Goal: Task Accomplishment & Management: Manage account settings

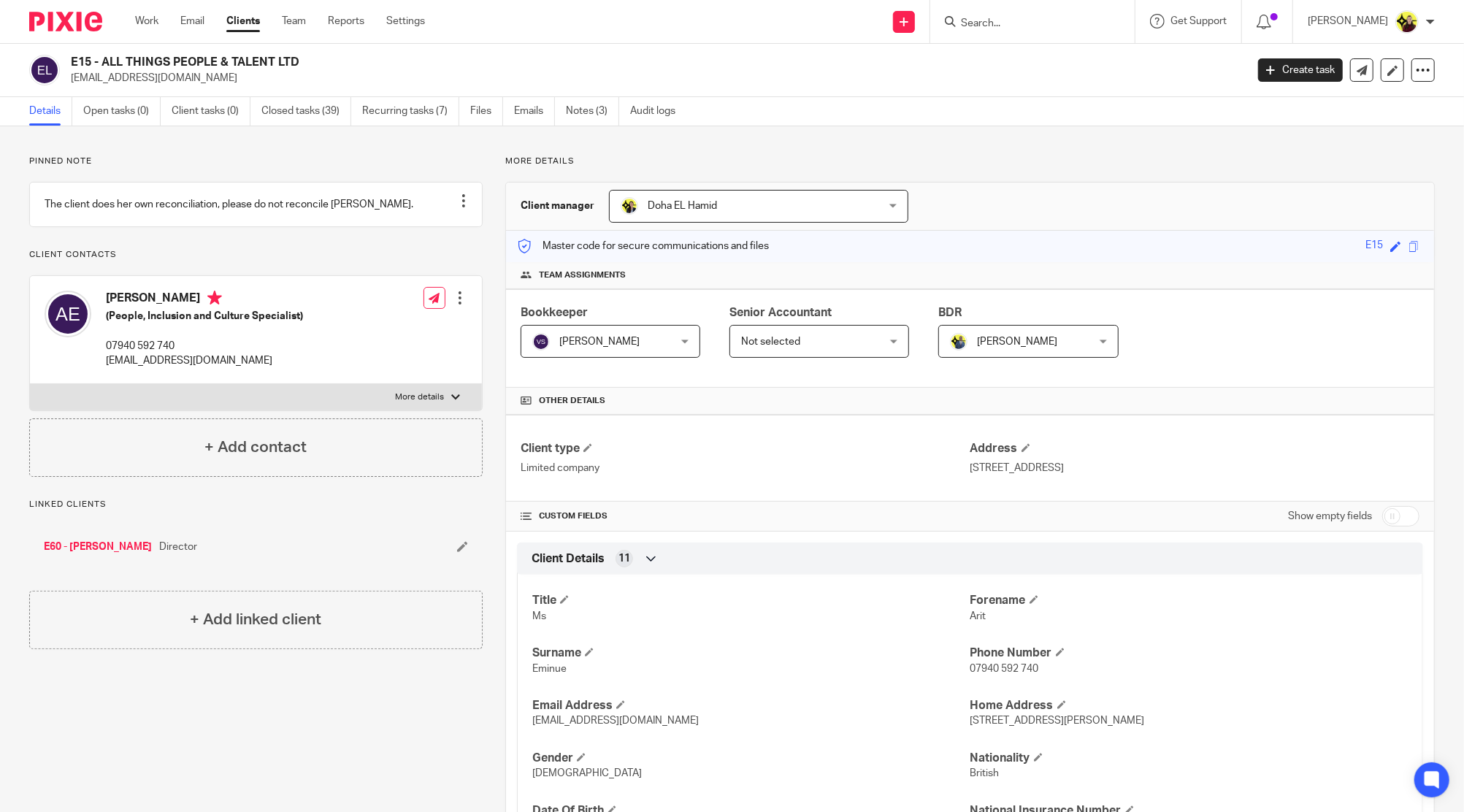
drag, startPoint x: 0, startPoint y: 0, endPoint x: 991, endPoint y: 18, distance: 991.2
click at [991, 18] on input "Search" at bounding box center [1025, 24] width 132 height 13
paste input "MACNEIL PAINTING"
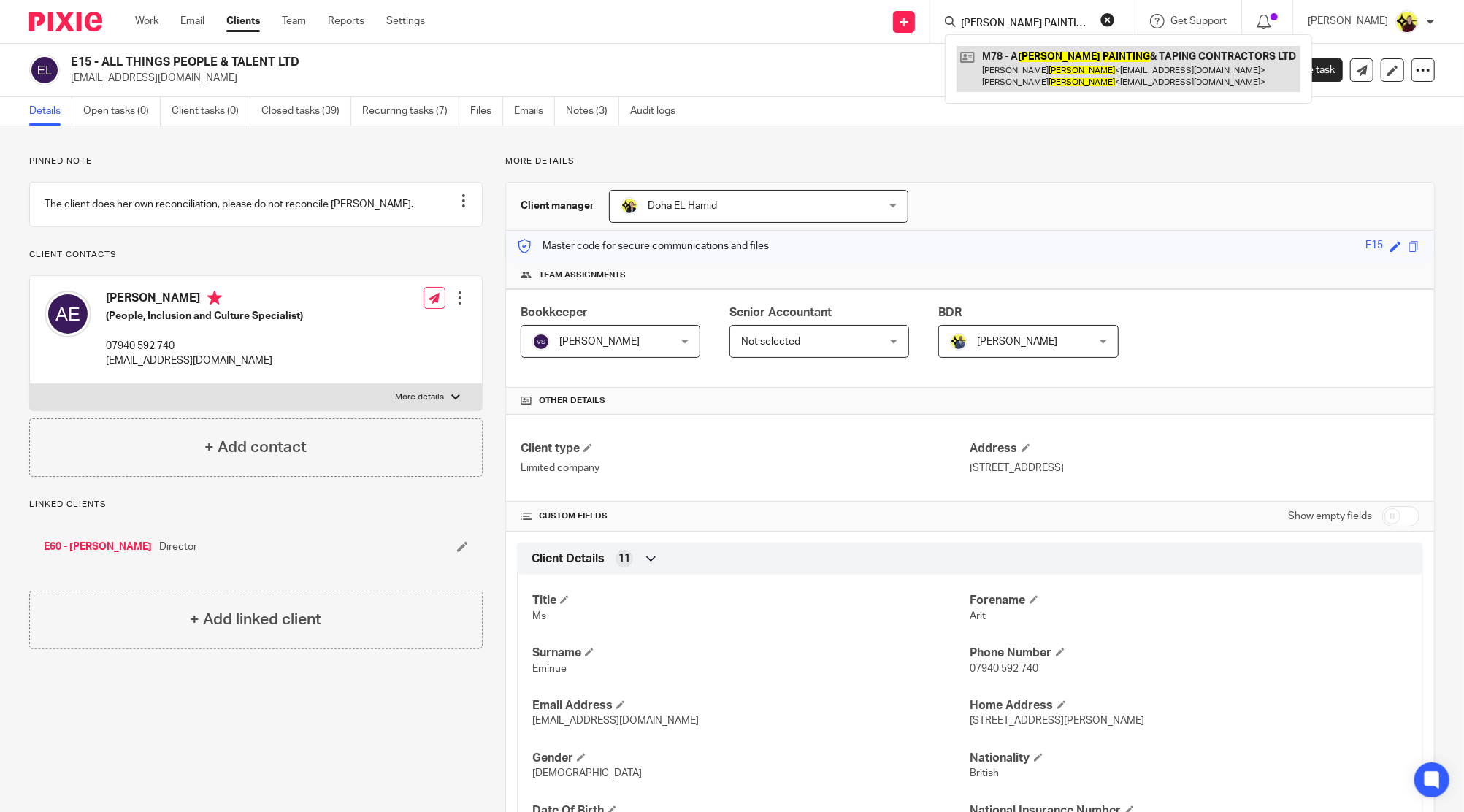
type input "MACNEIL PAINTING"
click at [1002, 58] on link at bounding box center [1128, 68] width 344 height 45
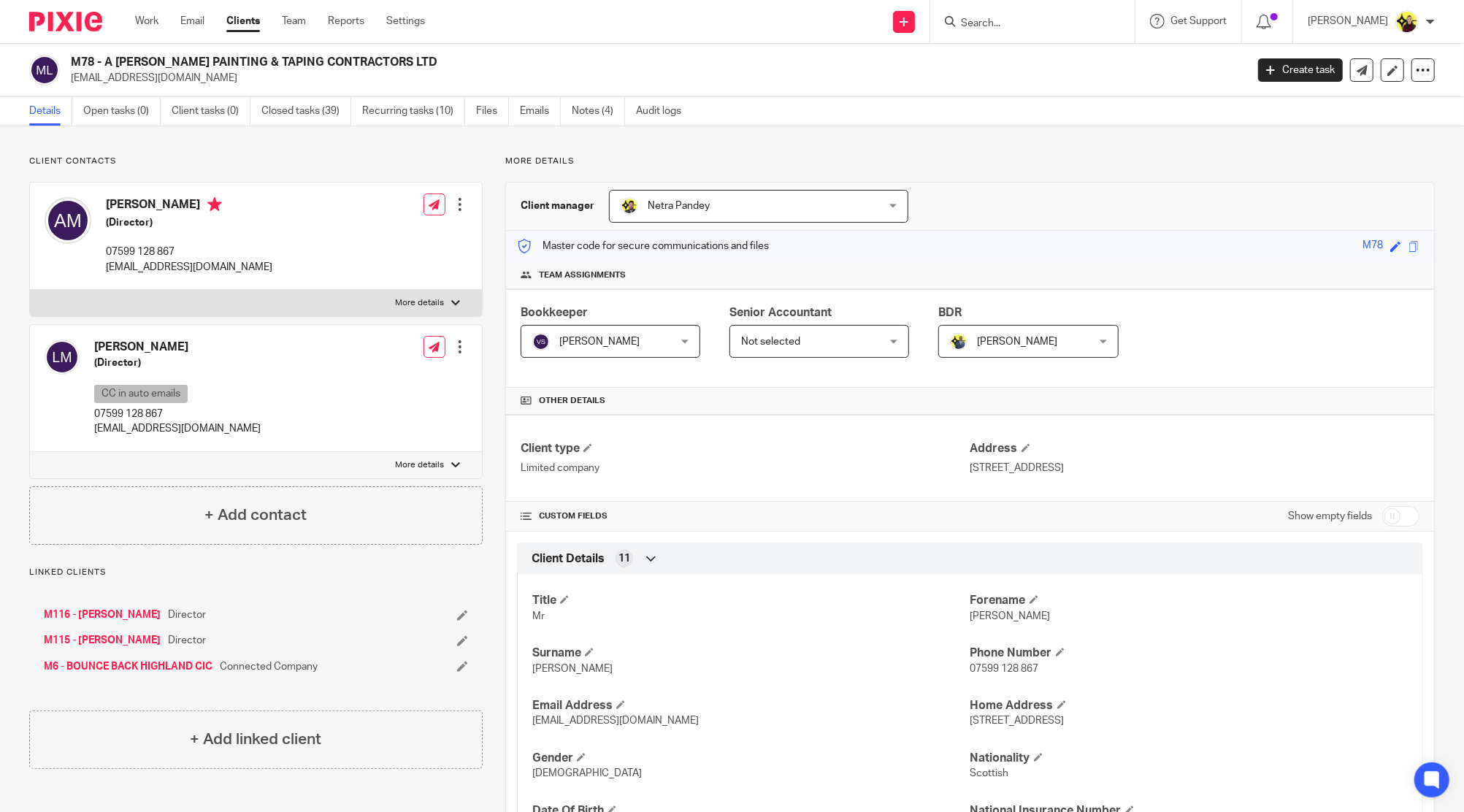
click at [111, 325] on div "Laura MacNeil (Director) CC in auto emails 07599 128 867 info@amacneilpainting.…" at bounding box center [255, 388] width 452 height 127
copy h4 "Laura"
click at [1017, 9] on div at bounding box center [1032, 21] width 204 height 43
click at [1020, 25] on input "Search" at bounding box center [1025, 24] width 132 height 13
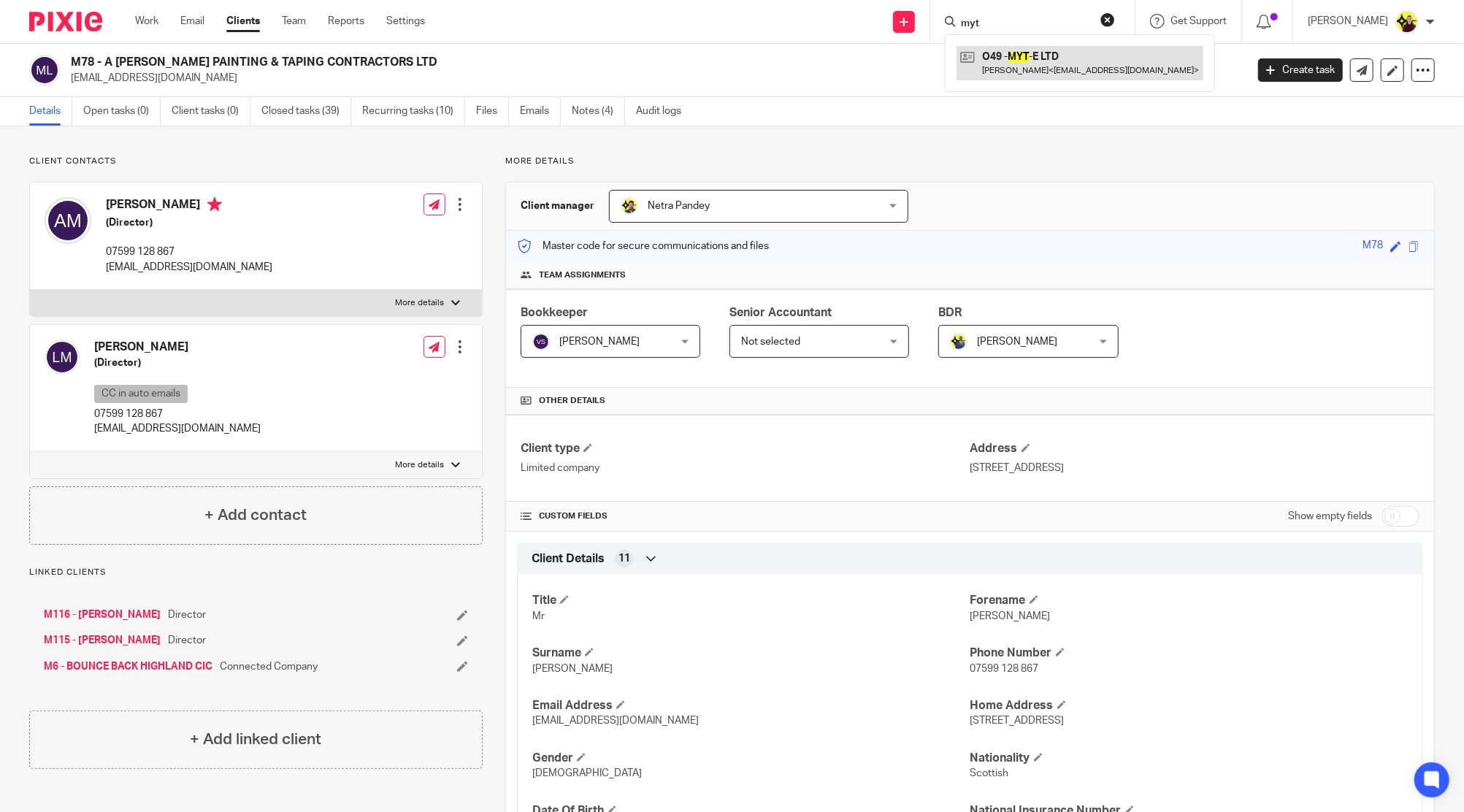
type input "myt"
click at [1022, 59] on link at bounding box center [1080, 63] width 247 height 34
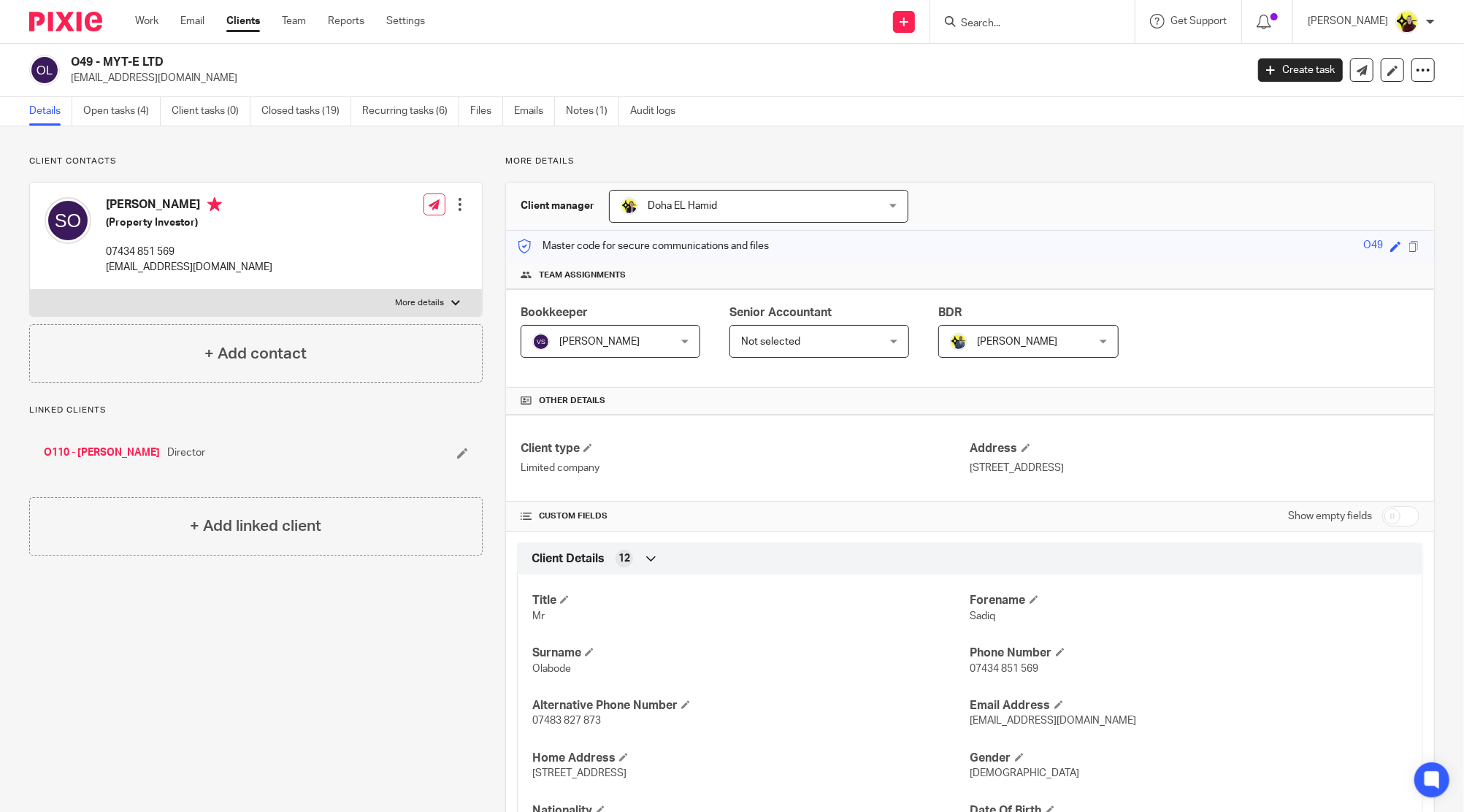
click at [1068, 21] on input "Search" at bounding box center [1025, 24] width 132 height 13
paste input "SANGO PROPERTIES LTD"
type input "SANGO PROPERTIES LTD"
click at [1071, 63] on link at bounding box center [1080, 63] width 247 height 34
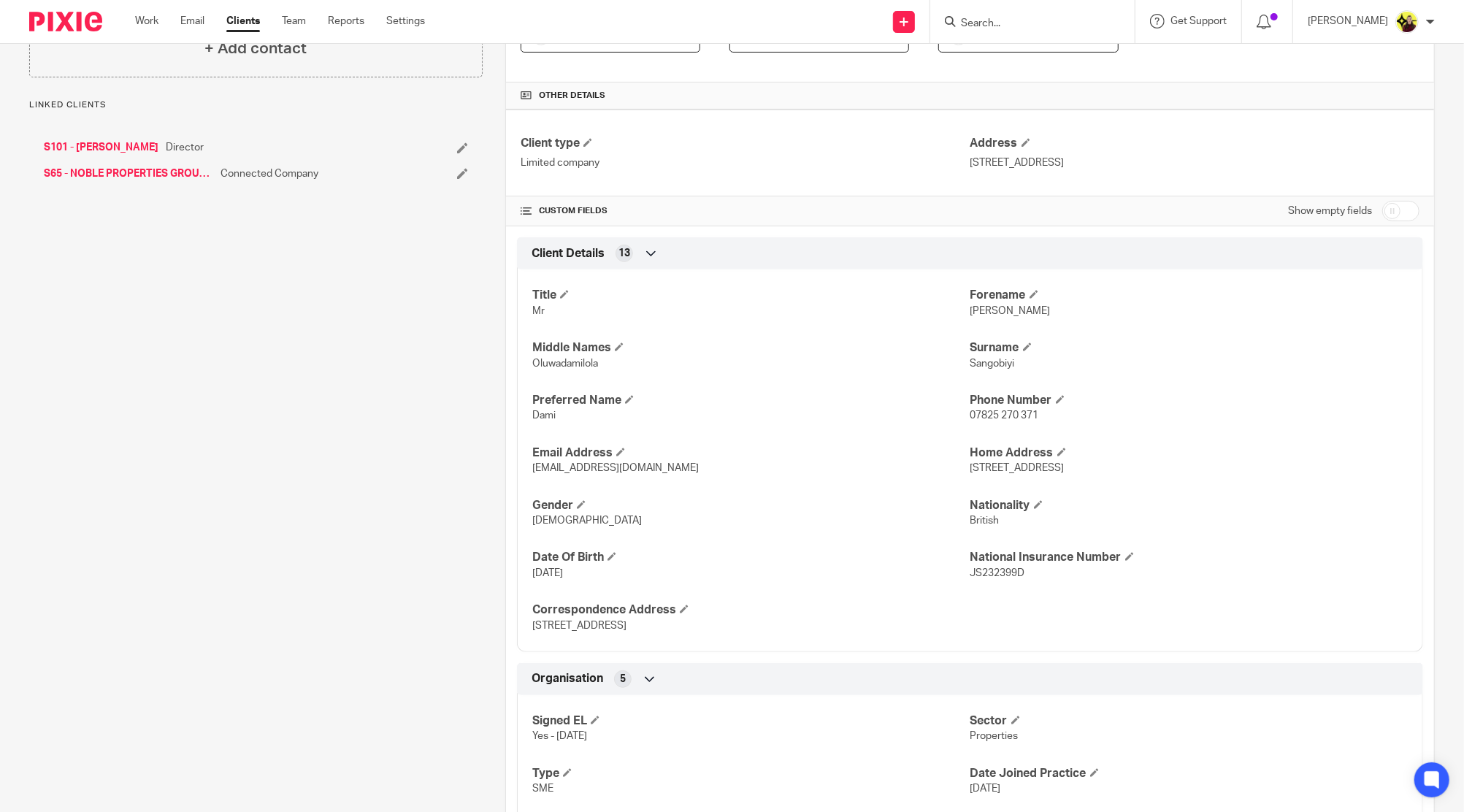
scroll to position [234, 0]
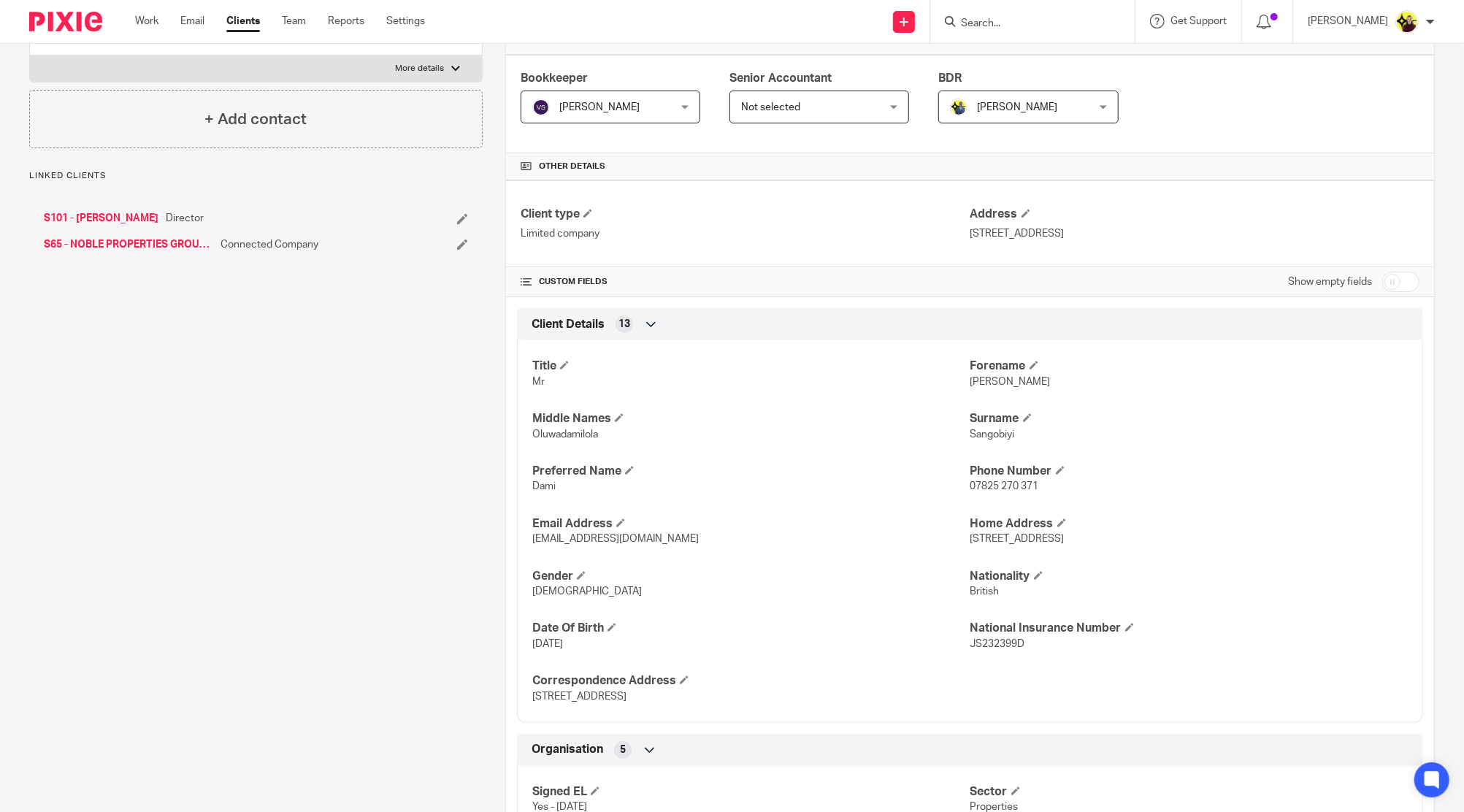
click at [537, 490] on p "Dami" at bounding box center [751, 486] width 437 height 15
copy span "Dami"
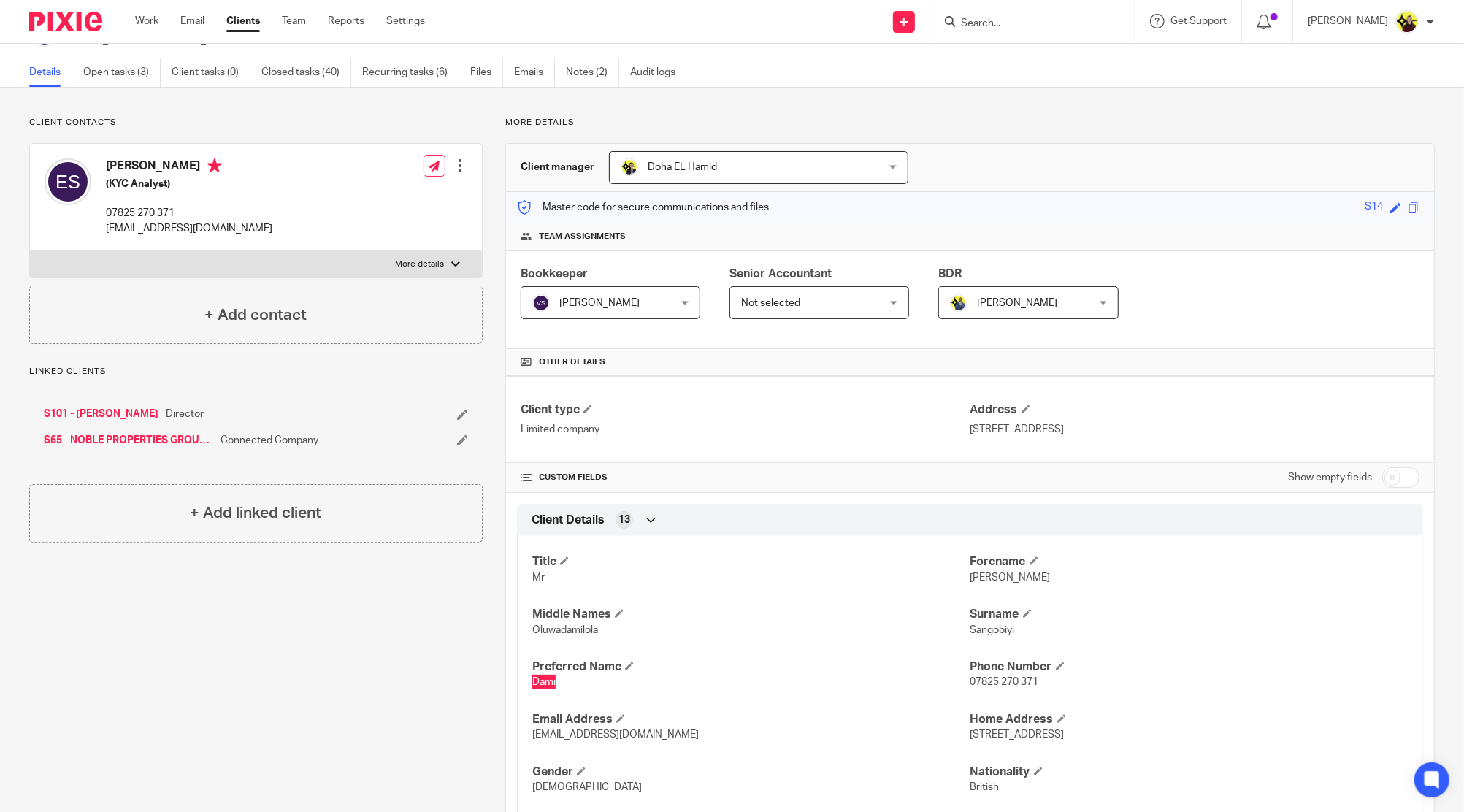
scroll to position [0, 0]
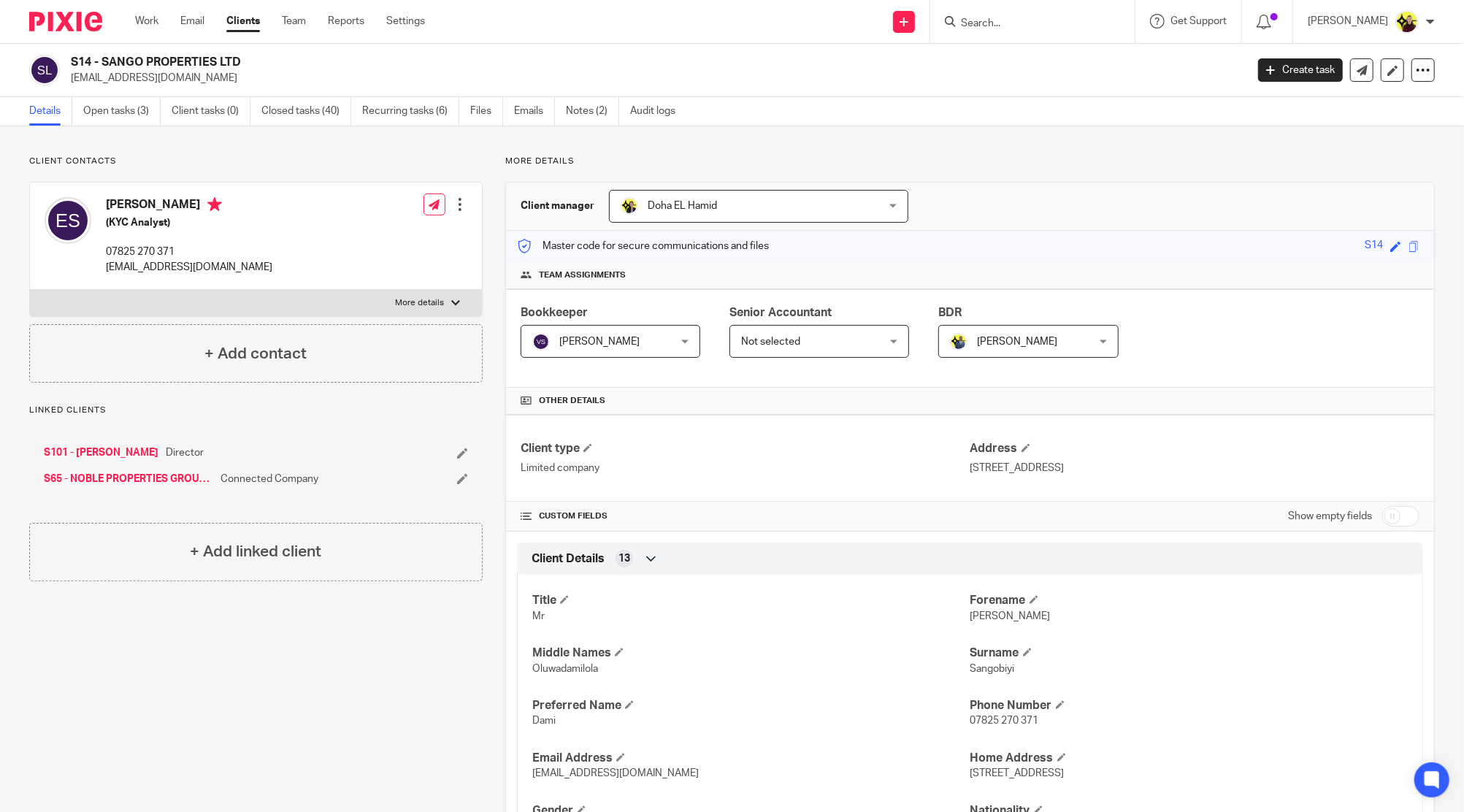
click at [1022, 23] on input "Search" at bounding box center [1025, 24] width 132 height 13
paste input "THE CREATIVE RIVER LTD"
type input "THE CREATIVE RIVER LTD"
click at [1028, 67] on link at bounding box center [1080, 63] width 247 height 34
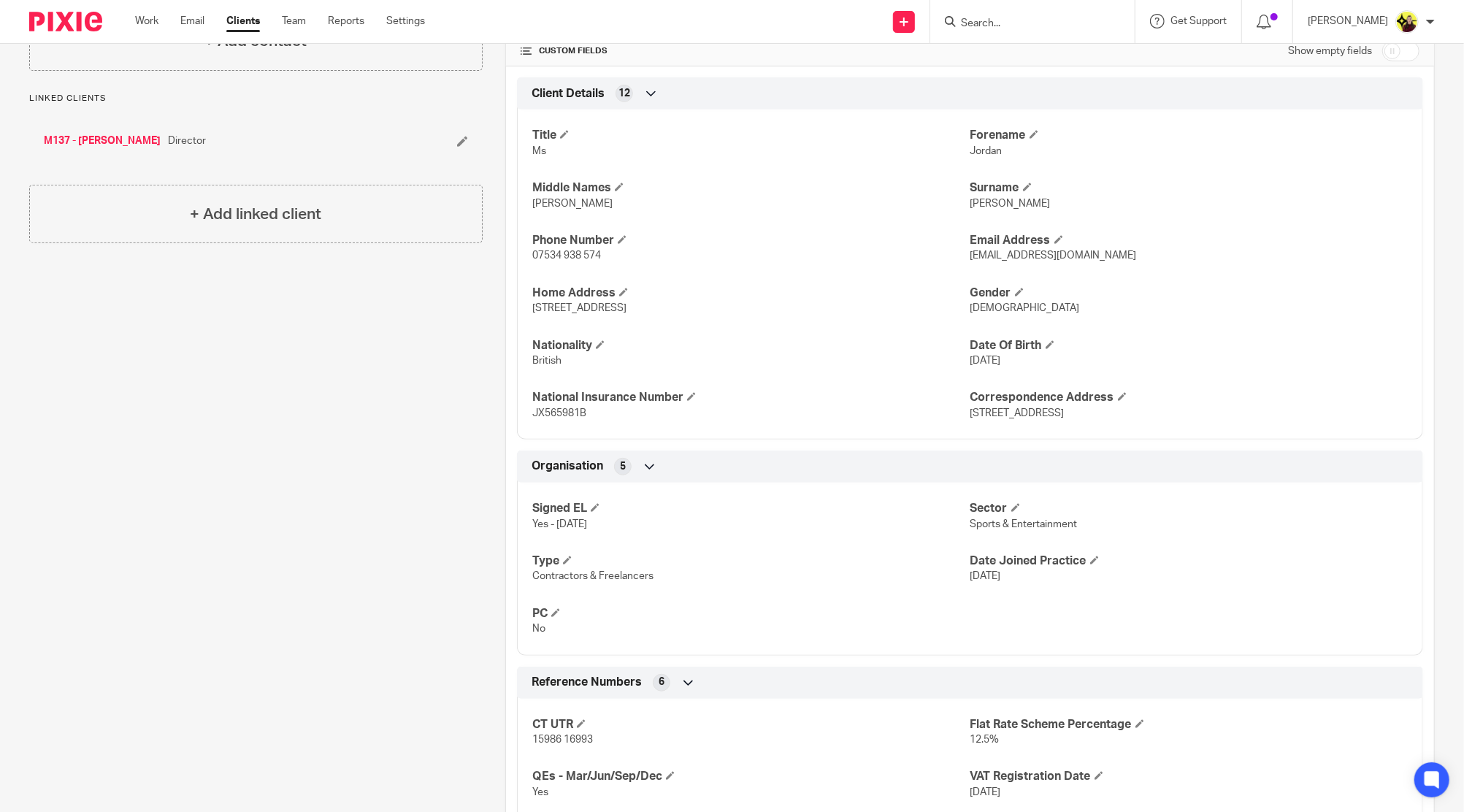
scroll to position [681, 0]
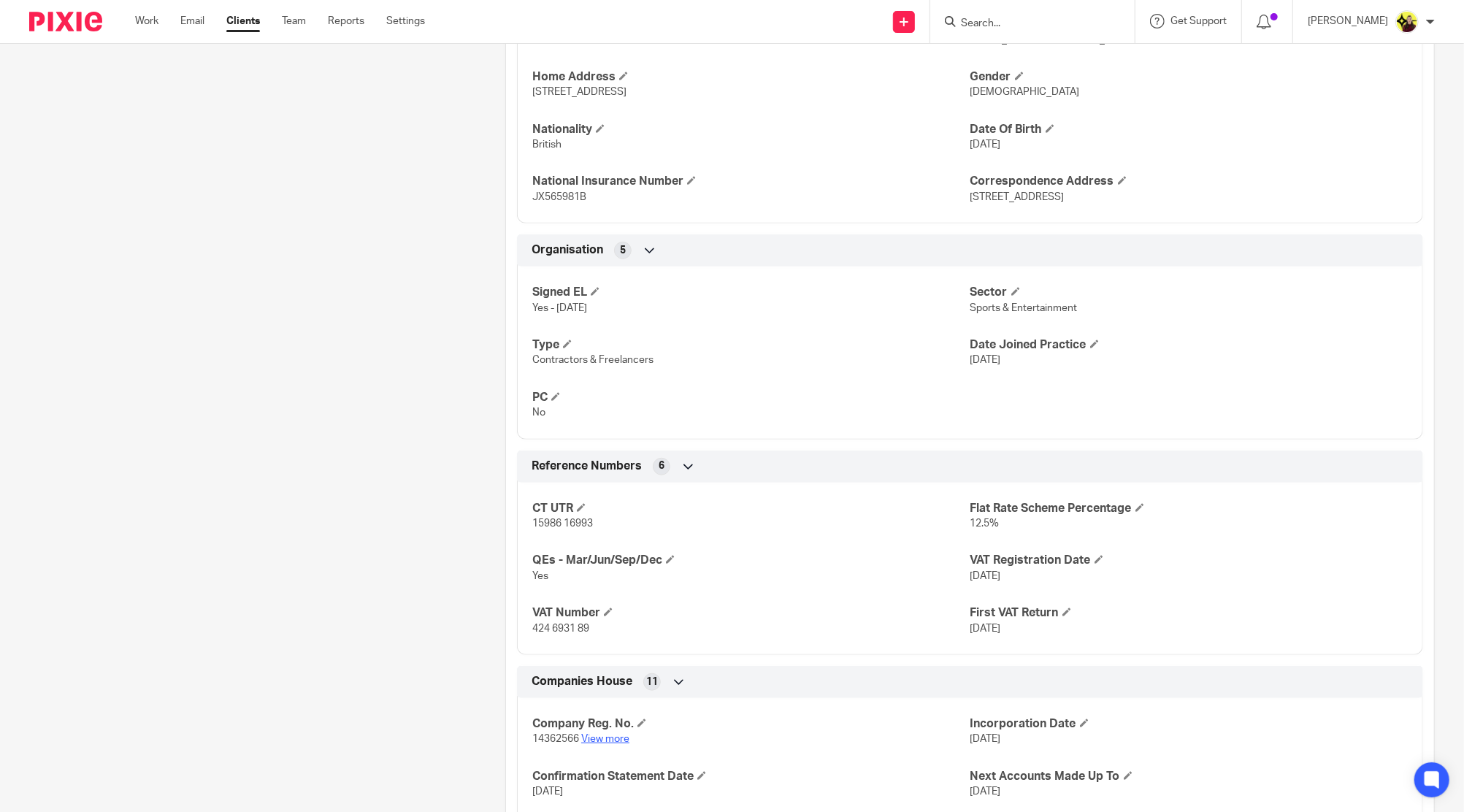
click at [596, 741] on link "View more" at bounding box center [605, 739] width 49 height 10
click at [992, 22] on input "Search" at bounding box center [1025, 24] width 132 height 13
type input "incise"
click at [1055, 62] on link at bounding box center [1080, 63] width 247 height 34
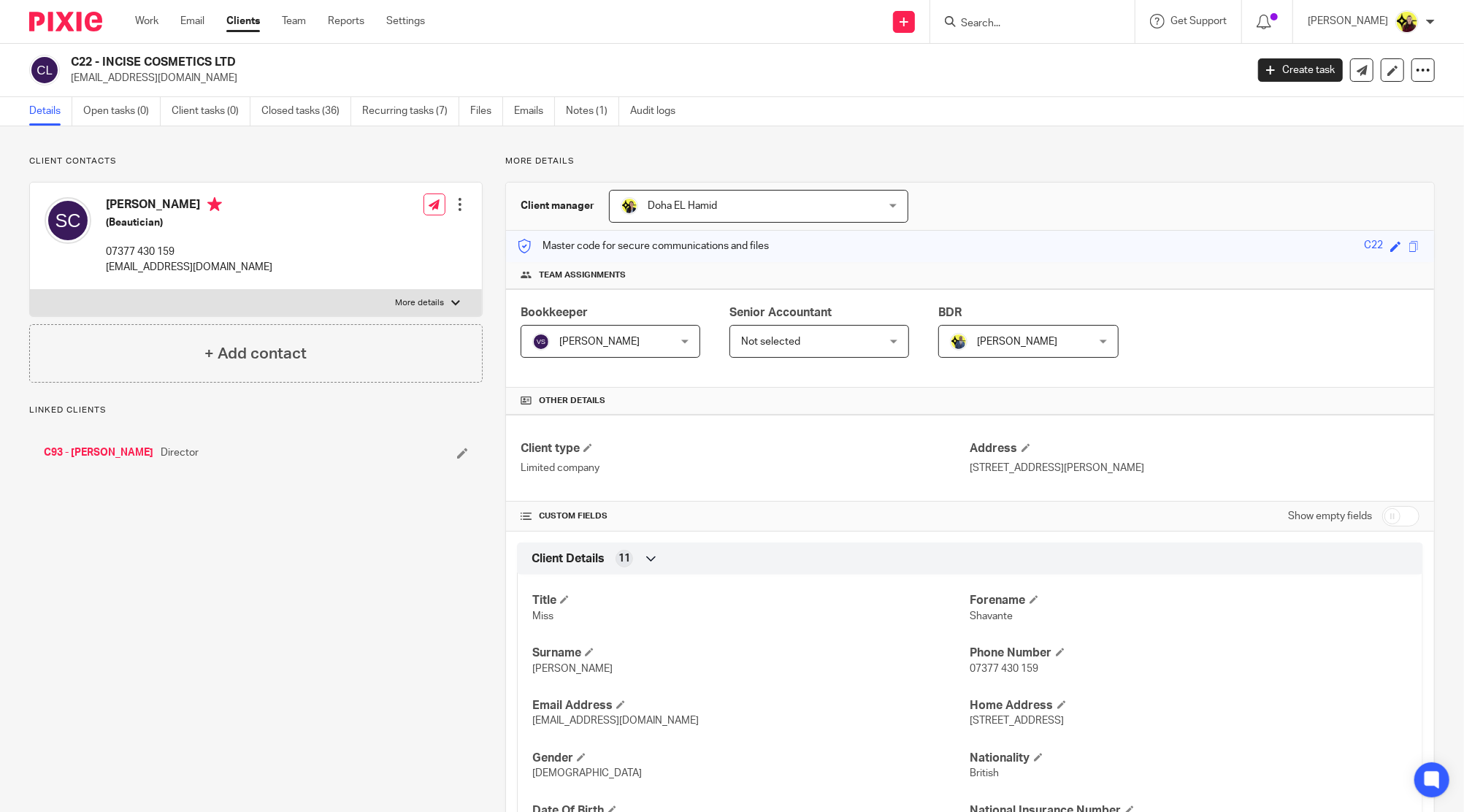
scroll to position [917, 0]
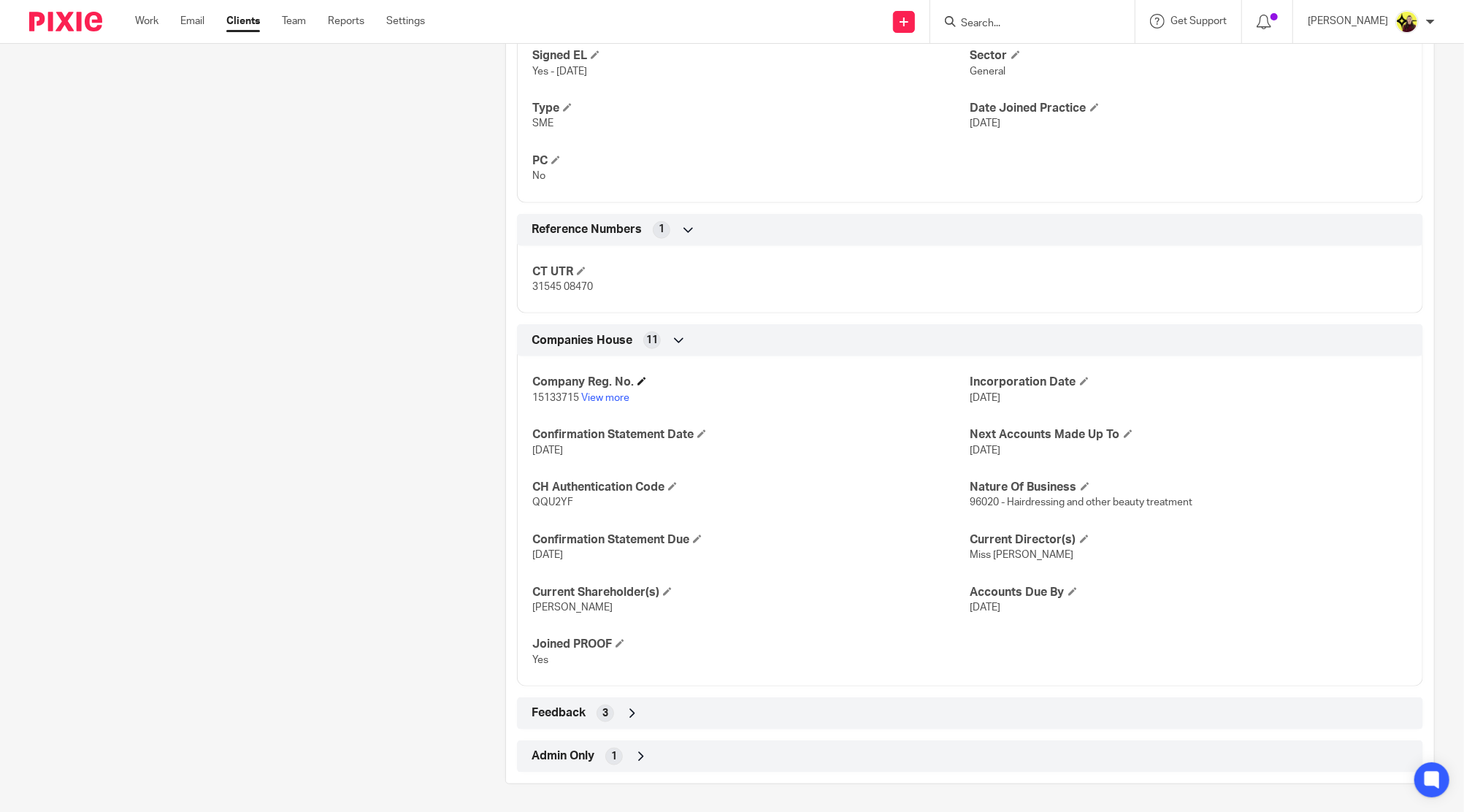
click at [594, 385] on h4 "Company Reg. No." at bounding box center [751, 382] width 437 height 16
click at [593, 396] on link "View more" at bounding box center [605, 397] width 49 height 10
click at [989, 21] on input "Search" at bounding box center [1025, 24] width 132 height 13
type input "kids hair"
click at [1022, 74] on link at bounding box center [1080, 63] width 247 height 34
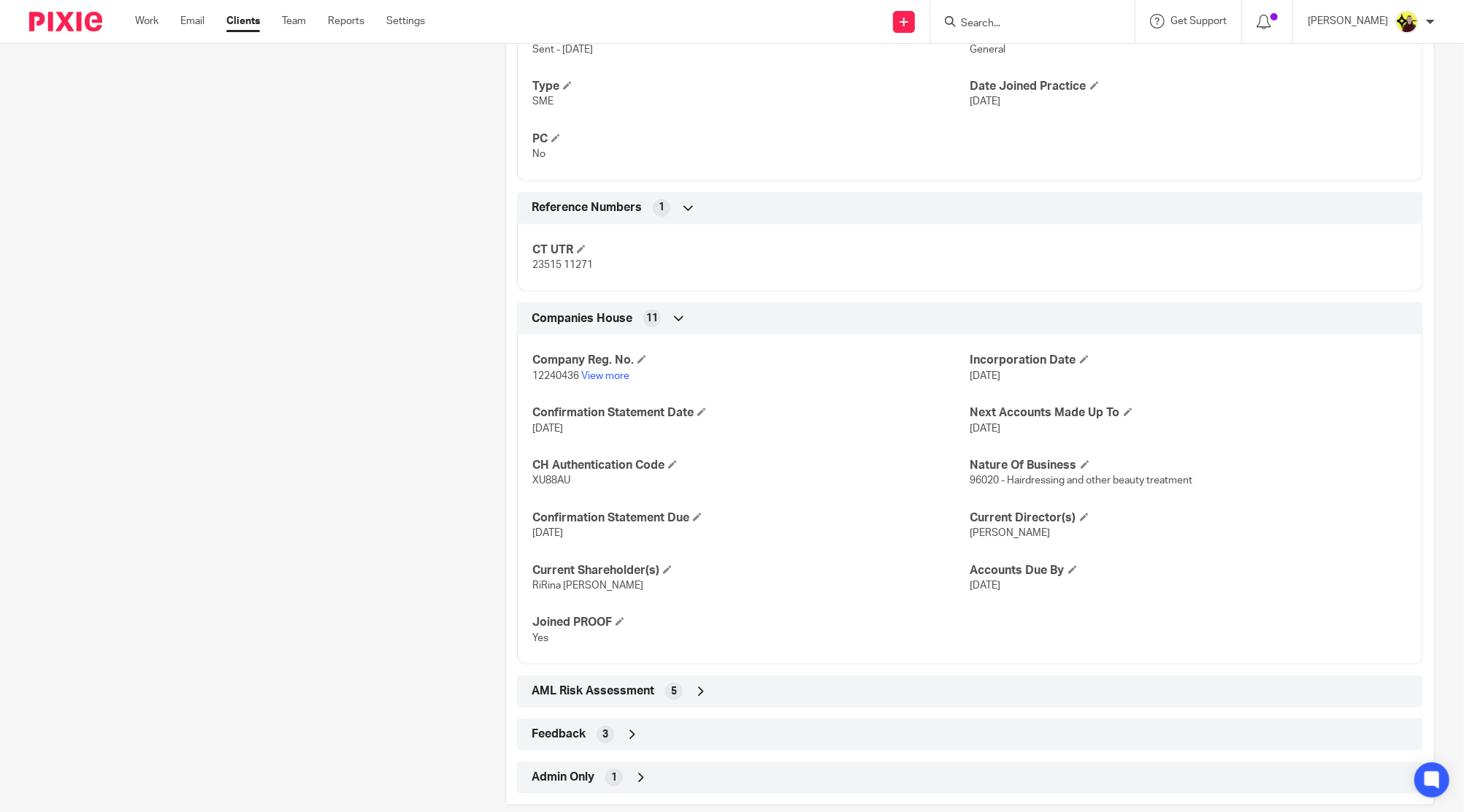
scroll to position [961, 0]
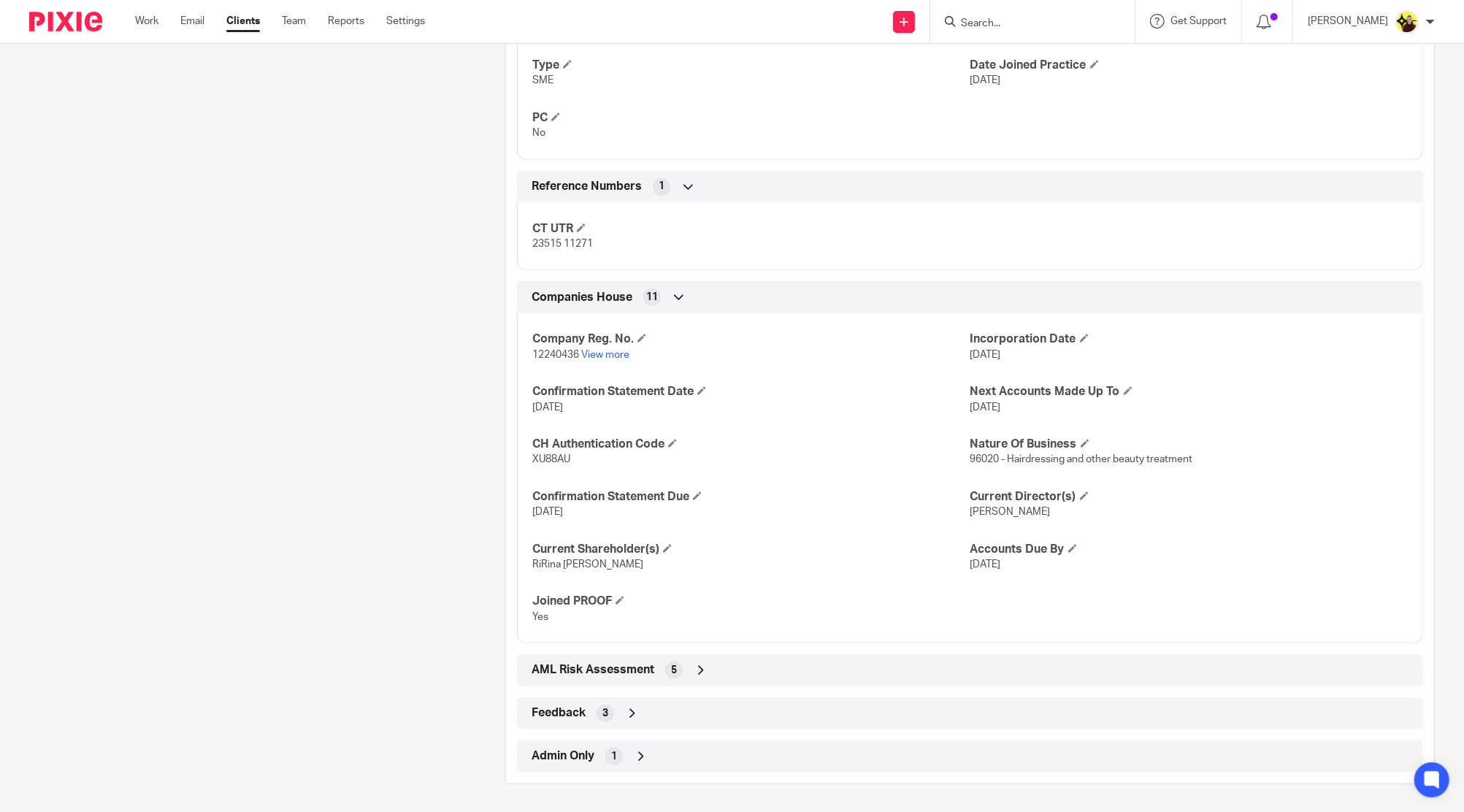
click at [604, 359] on p "12240436 View more" at bounding box center [751, 355] width 437 height 15
click at [597, 350] on link "View more" at bounding box center [605, 355] width 49 height 10
click at [1009, 25] on input "Search" at bounding box center [1025, 24] width 132 height 13
paste input "TAG2 LTD"
type input "TAG2 LTD"
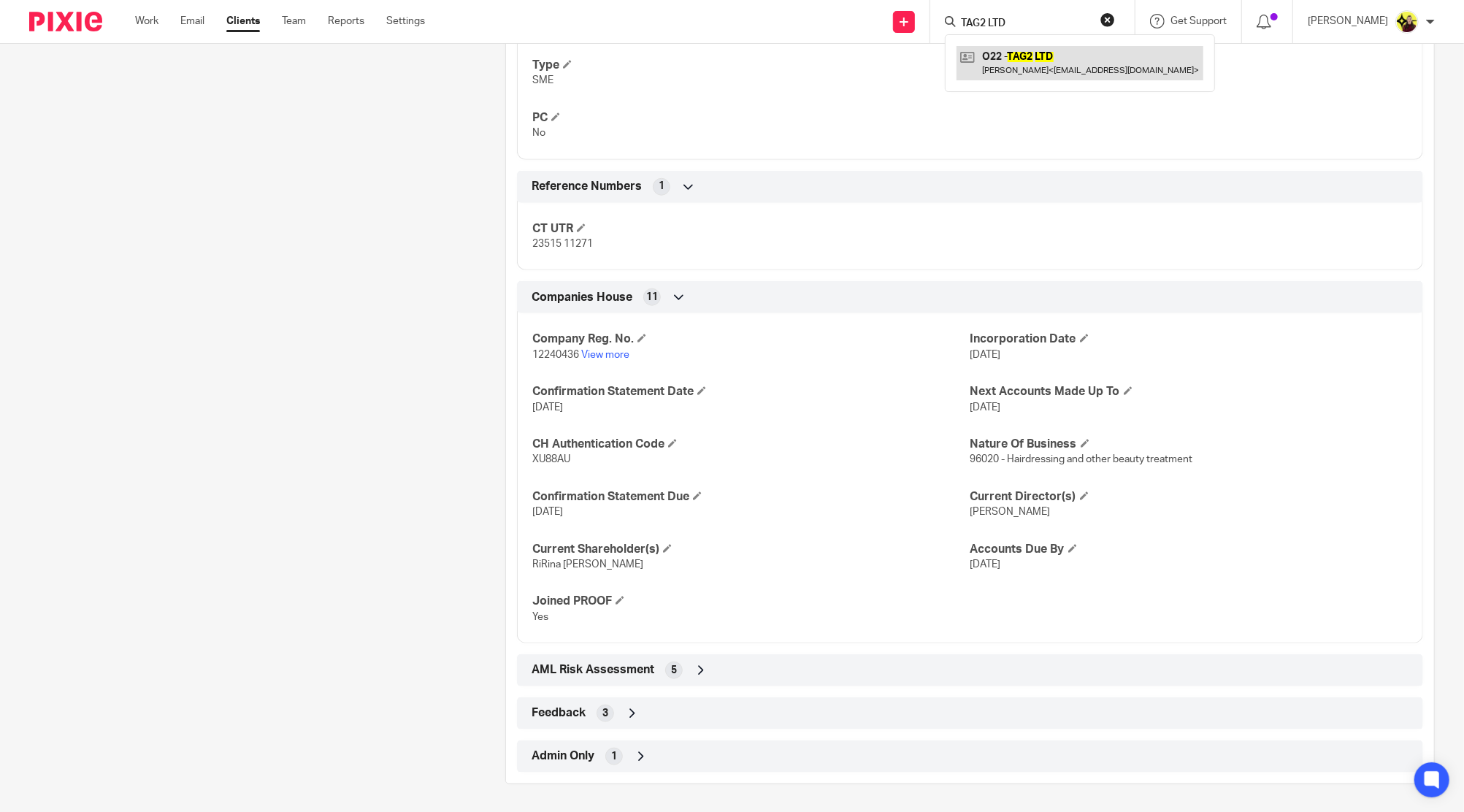
click at [1020, 65] on link at bounding box center [1080, 63] width 247 height 34
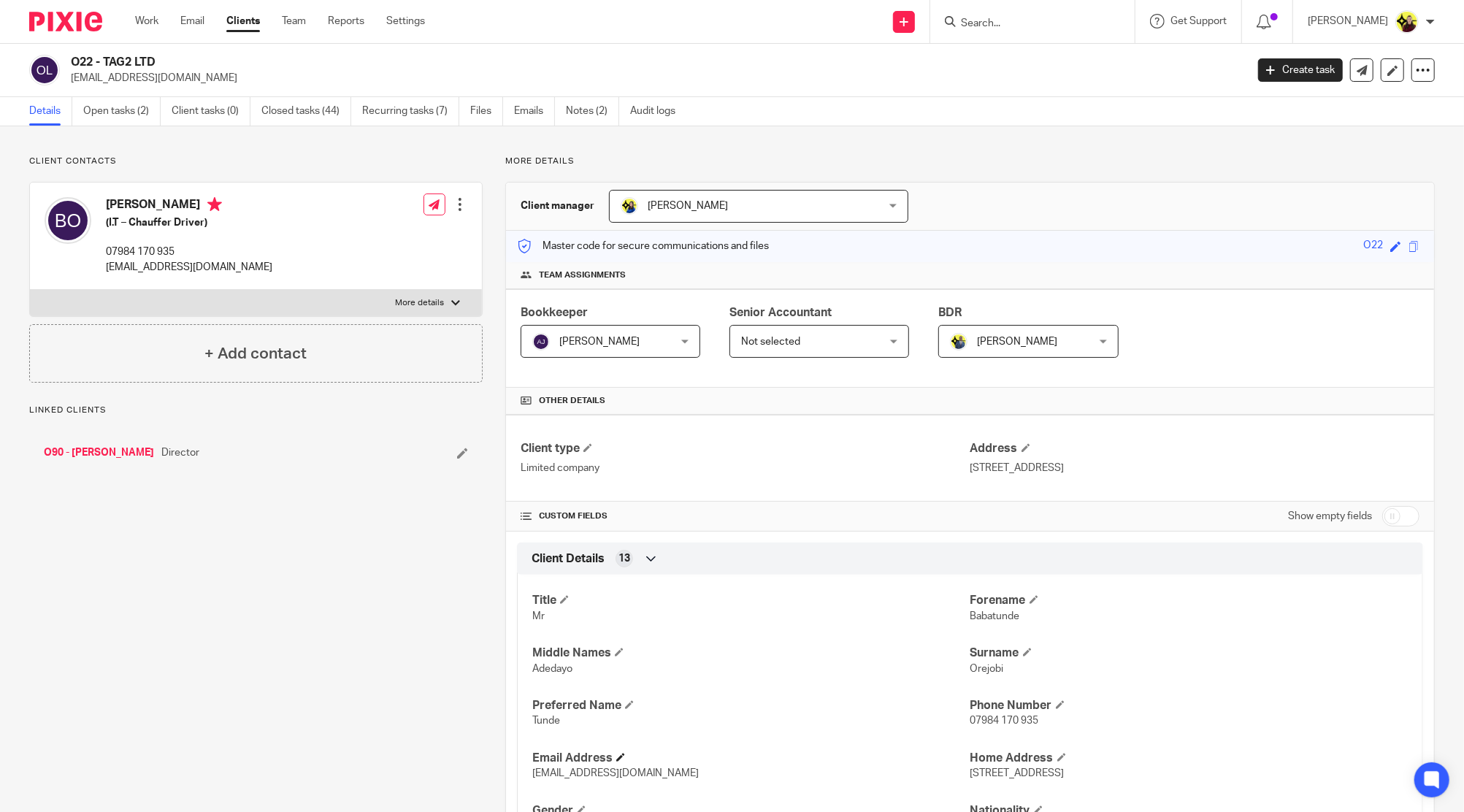
scroll to position [389, 0]
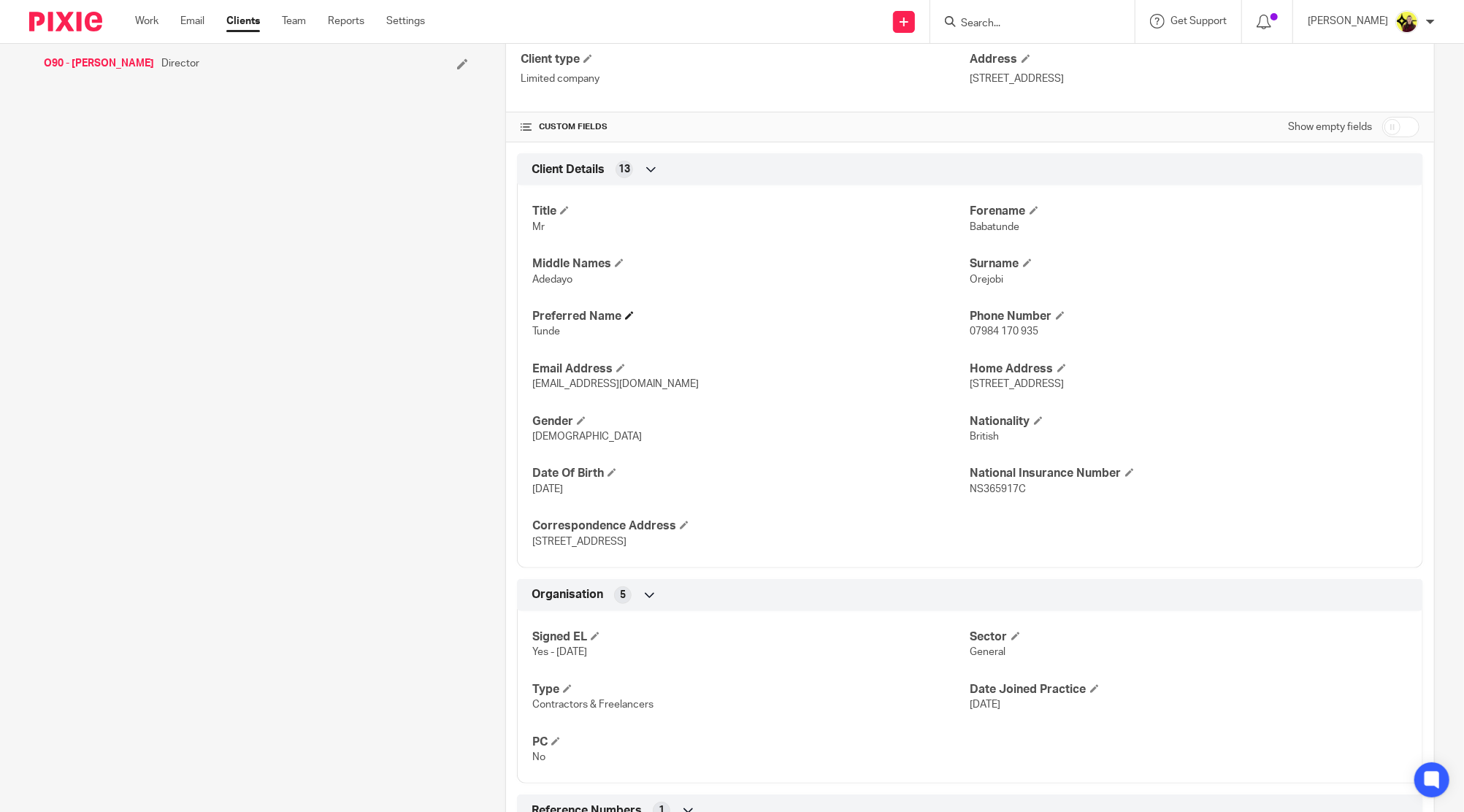
click at [554, 321] on h4 "Preferred Name" at bounding box center [751, 316] width 437 height 16
click at [541, 327] on span "Tunde" at bounding box center [546, 332] width 28 height 10
copy span "Tunde"
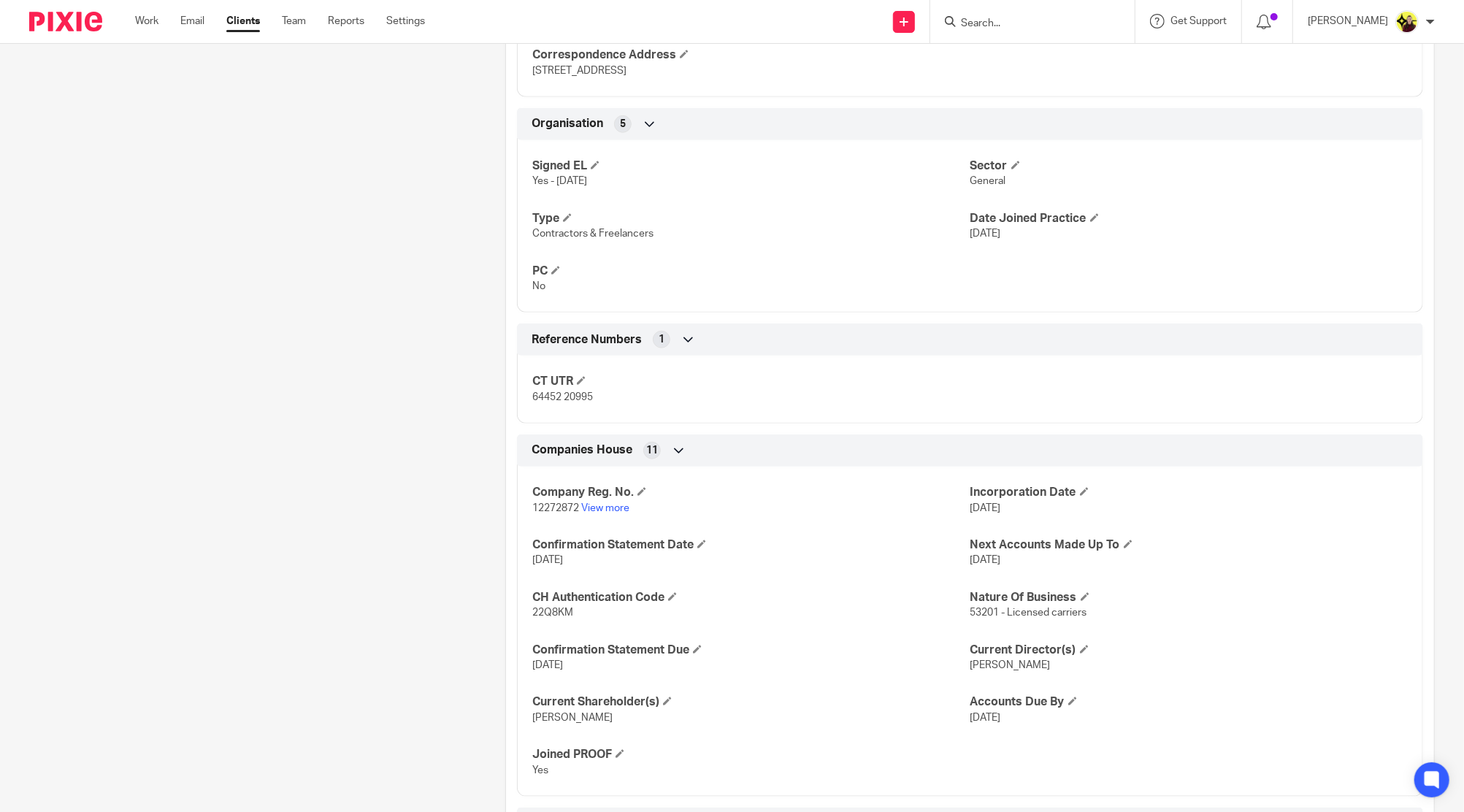
scroll to position [1013, 0]
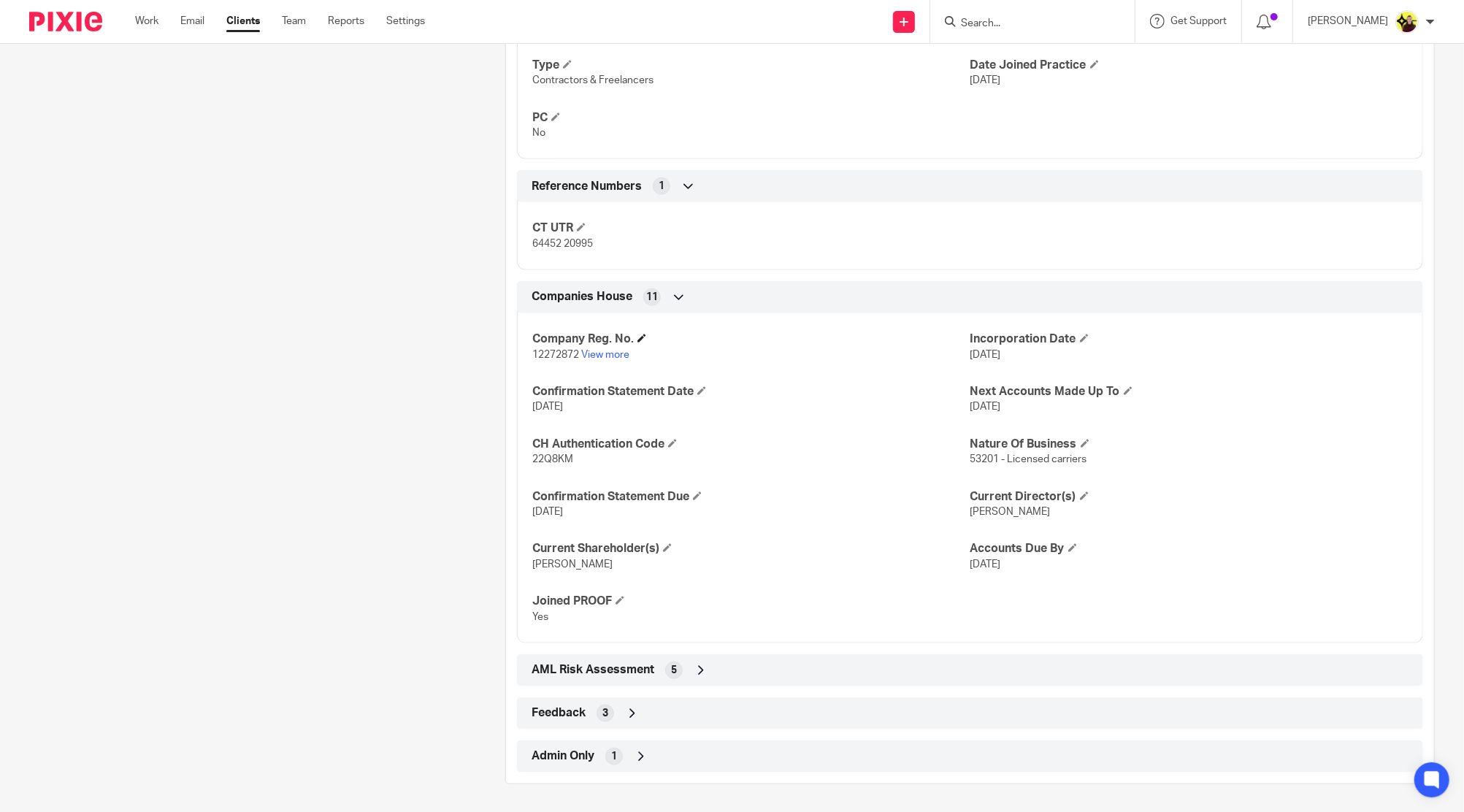
click at [596, 340] on h4 "Company Reg. No." at bounding box center [751, 339] width 437 height 16
click at [605, 350] on link "View more" at bounding box center [605, 355] width 49 height 10
click at [1040, 26] on input "Search" at bounding box center [1025, 24] width 132 height 13
paste input "APEGG ELECTRICAL"
type input "APEGG ELECTRICAL"
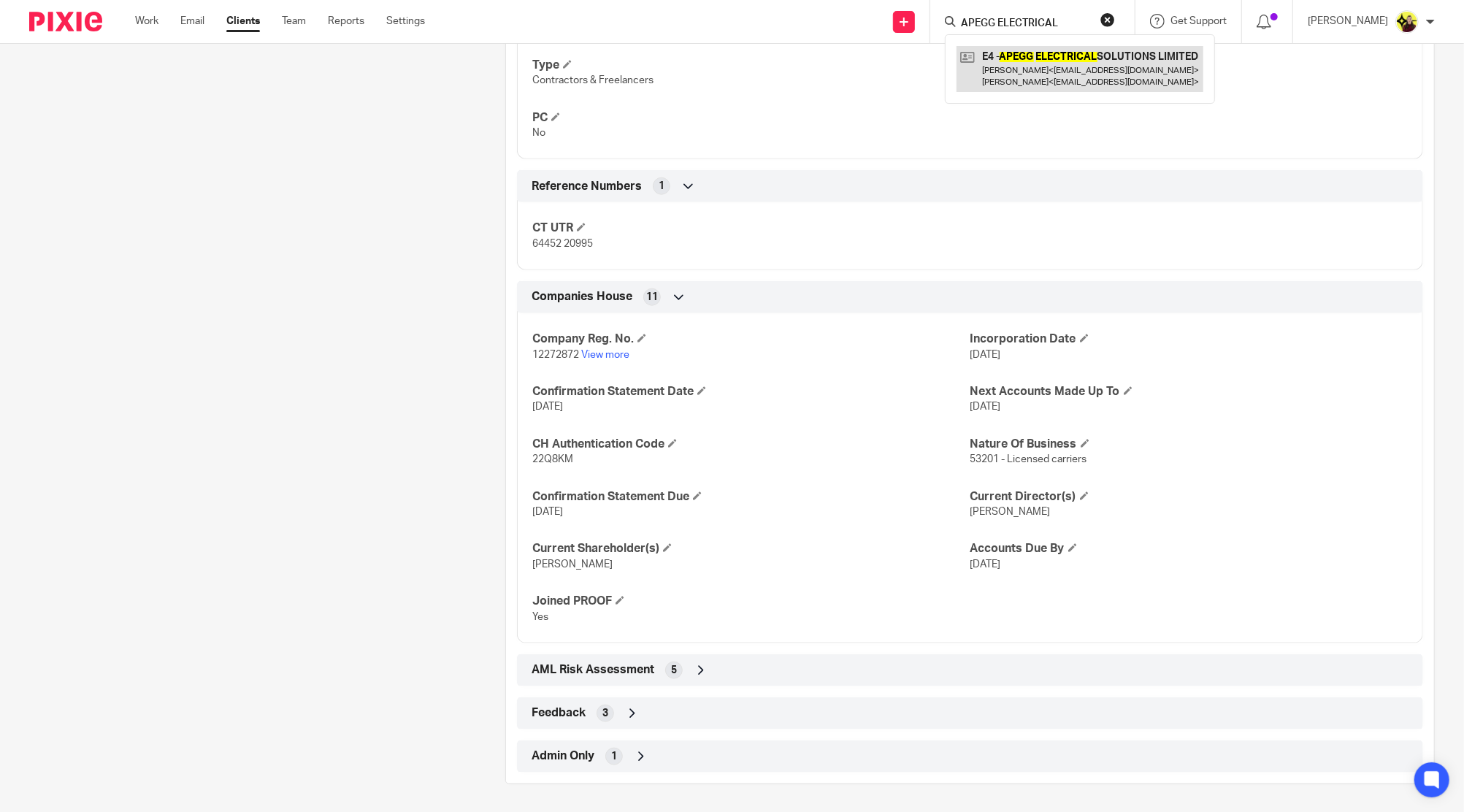
click at [1049, 59] on link at bounding box center [1080, 68] width 247 height 45
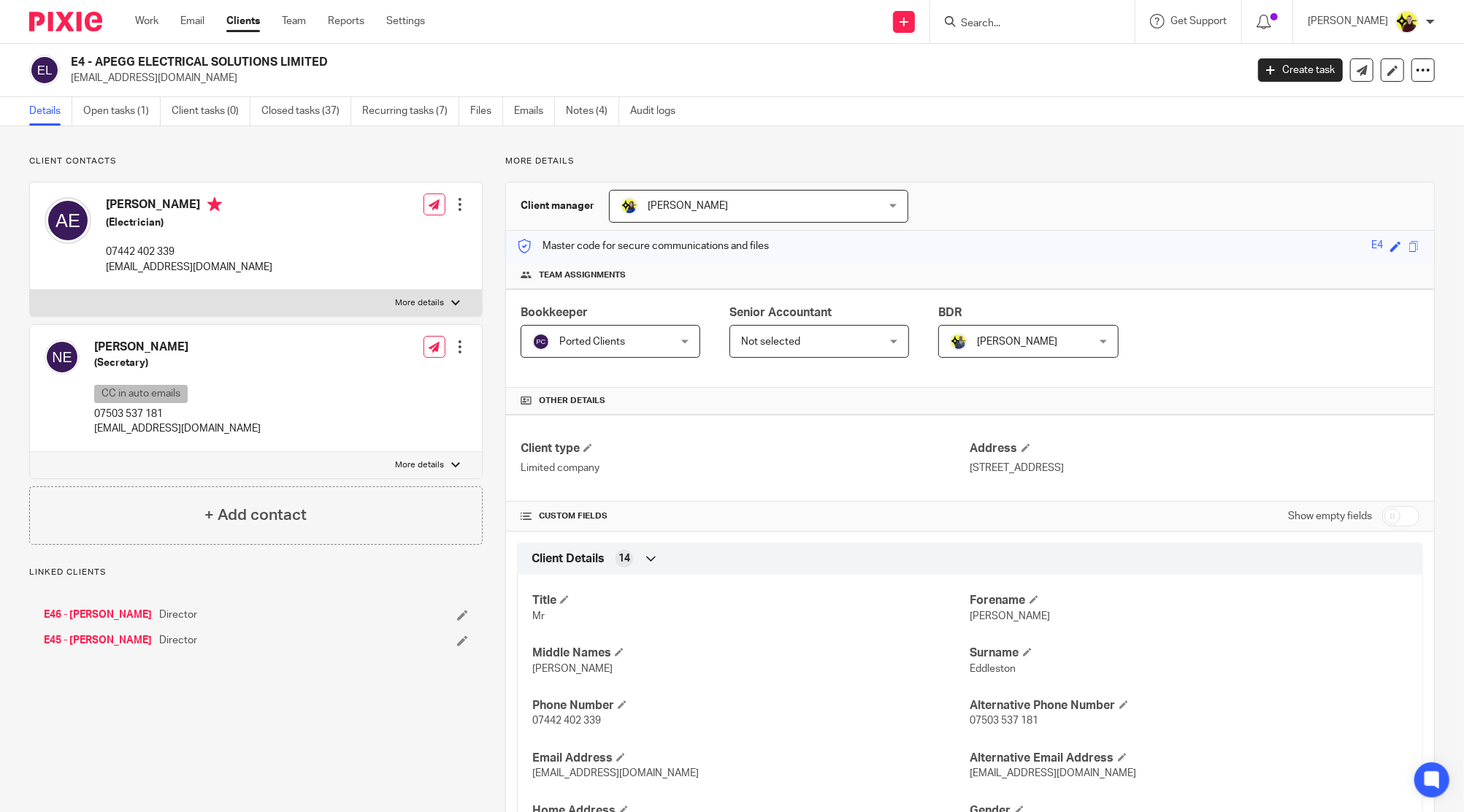
click at [100, 350] on h4 "Natalja Eddleston" at bounding box center [177, 347] width 166 height 16
click at [114, 340] on h4 "Natalja Eddleston" at bounding box center [177, 347] width 166 height 16
click at [457, 610] on icon at bounding box center [462, 615] width 11 height 11
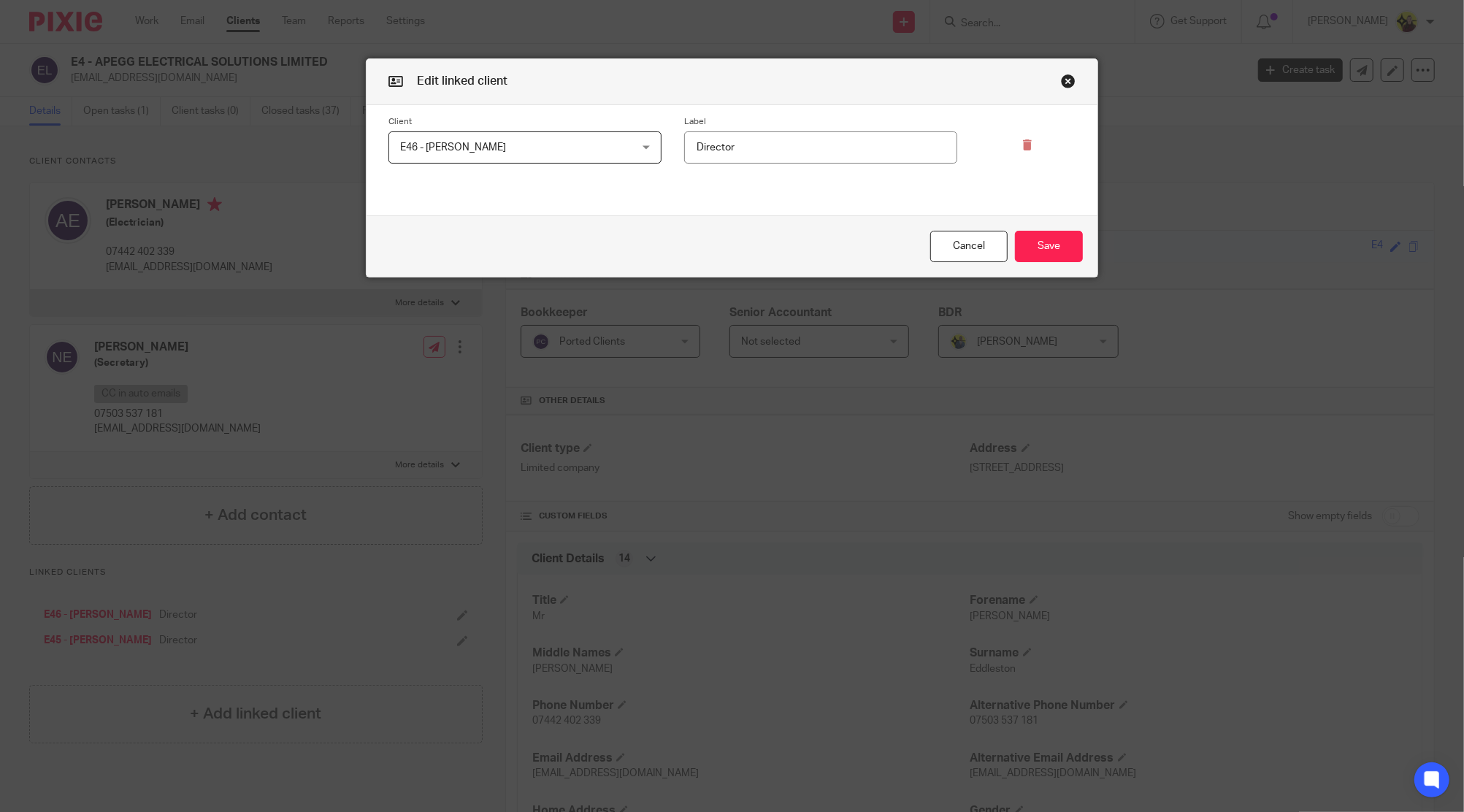
click at [745, 140] on input "Director" at bounding box center [820, 148] width 273 height 33
click at [745, 140] on input "Shareholder (50%)" at bounding box center [820, 148] width 273 height 33
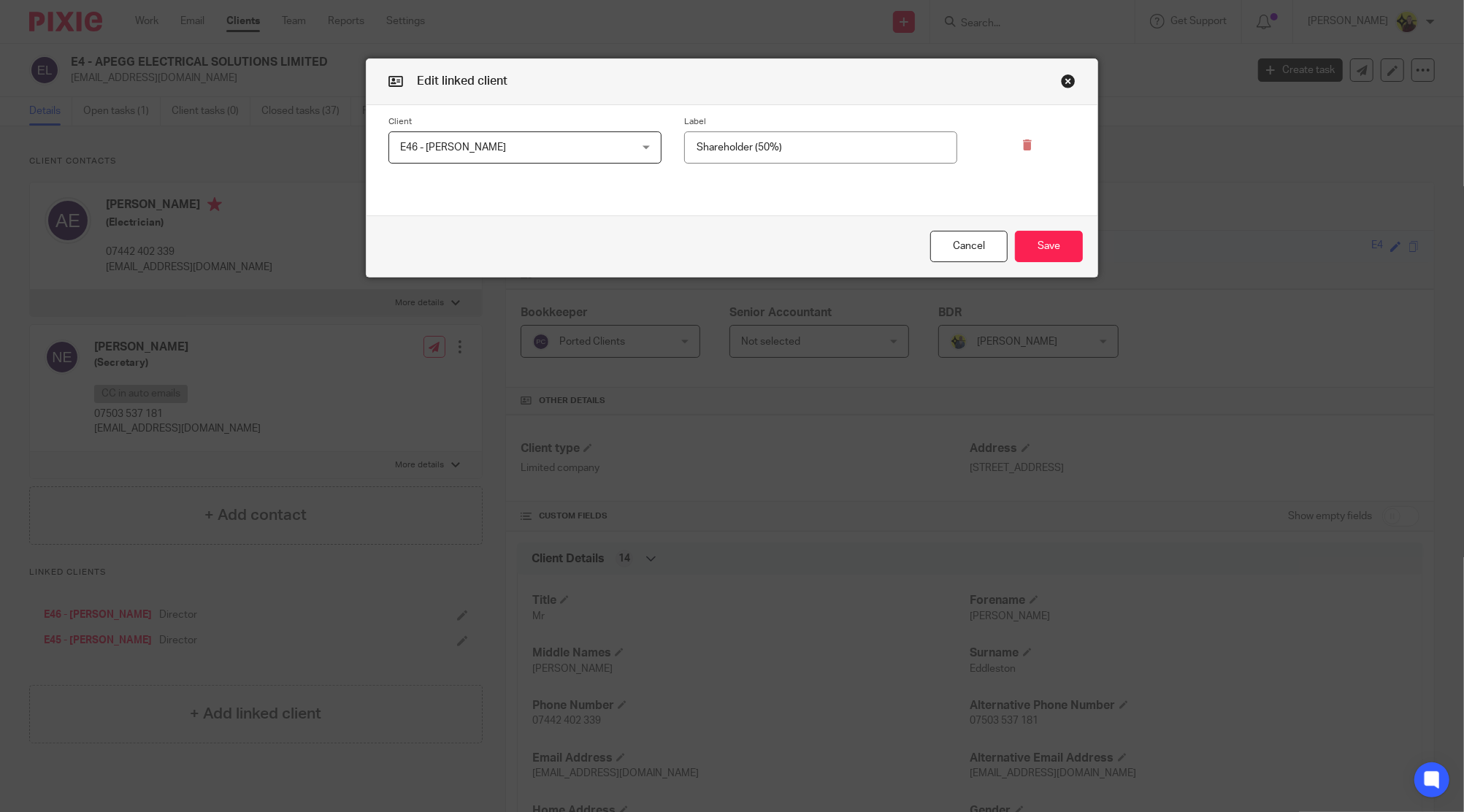
type input "Shareholder (50%)"
click at [1059, 225] on div "Cancel Save" at bounding box center [732, 246] width 731 height 62
click at [1053, 239] on button "Save" at bounding box center [1048, 246] width 68 height 31
click at [1022, 139] on icon at bounding box center [1027, 144] width 11 height 11
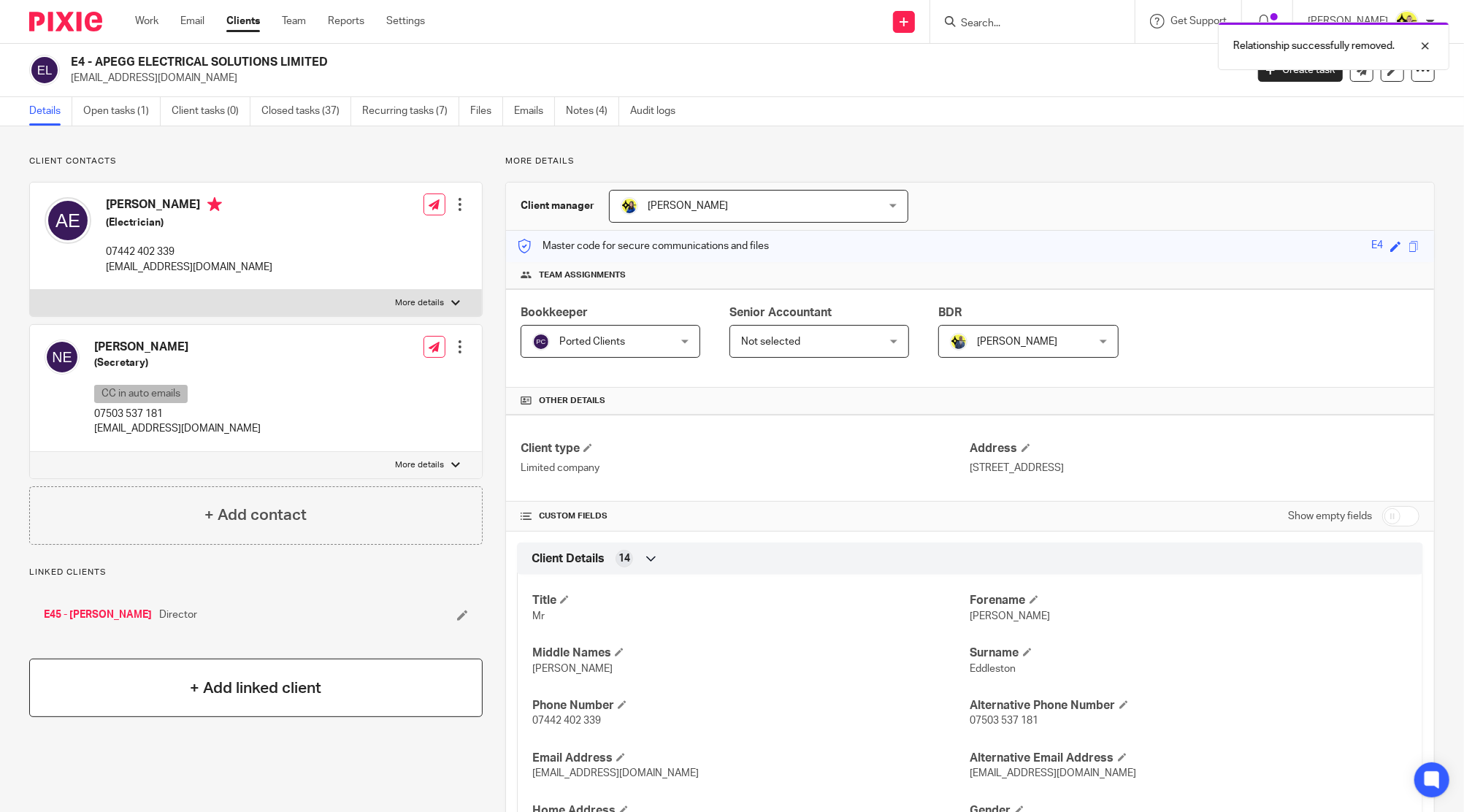
click at [279, 670] on div "+ Add linked client" at bounding box center [255, 687] width 453 height 58
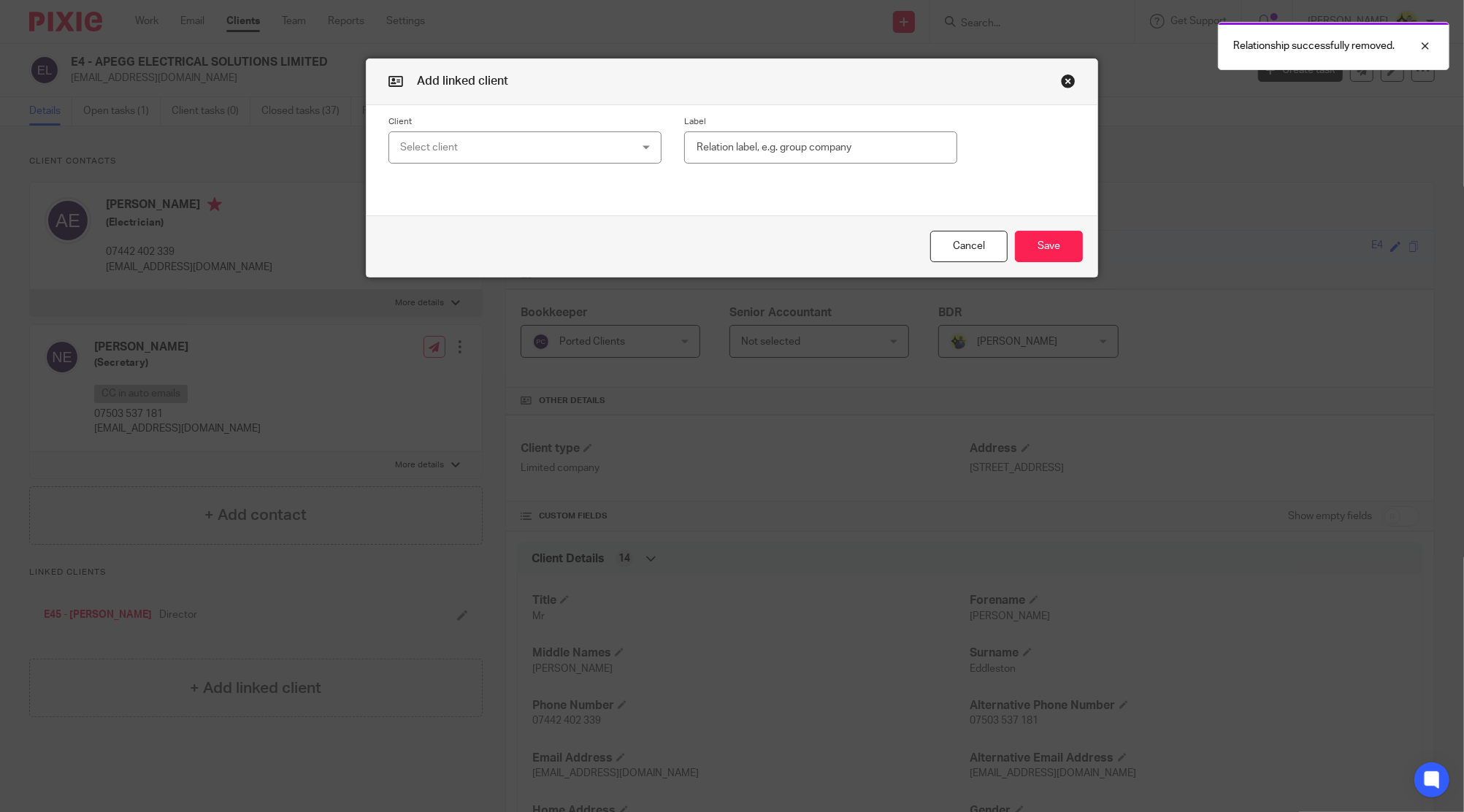
click at [532, 147] on div "Select client" at bounding box center [504, 147] width 208 height 30
click at [505, 195] on input "eddled" at bounding box center [517, 185] width 249 height 28
type input "eddle"
click at [551, 221] on li "E46 - ADAM EDDLESTON" at bounding box center [518, 220] width 272 height 30
click at [755, 149] on input "text" at bounding box center [820, 148] width 273 height 33
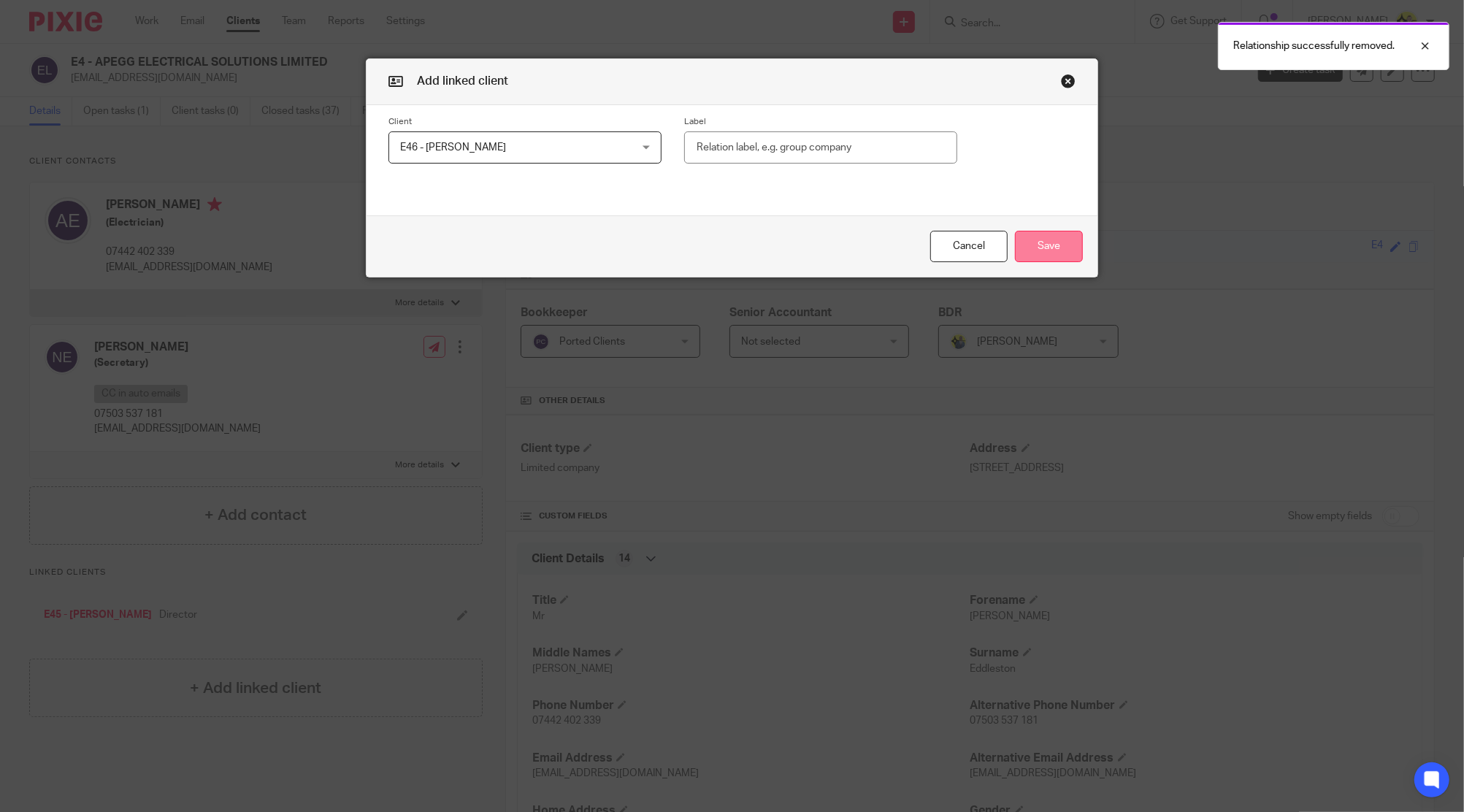
paste input "Shareholder (50%)"
type input "Shareholder (50%)"
drag, startPoint x: 1039, startPoint y: 246, endPoint x: 677, endPoint y: 366, distance: 381.4
click at [1039, 247] on button "Save" at bounding box center [1048, 246] width 68 height 31
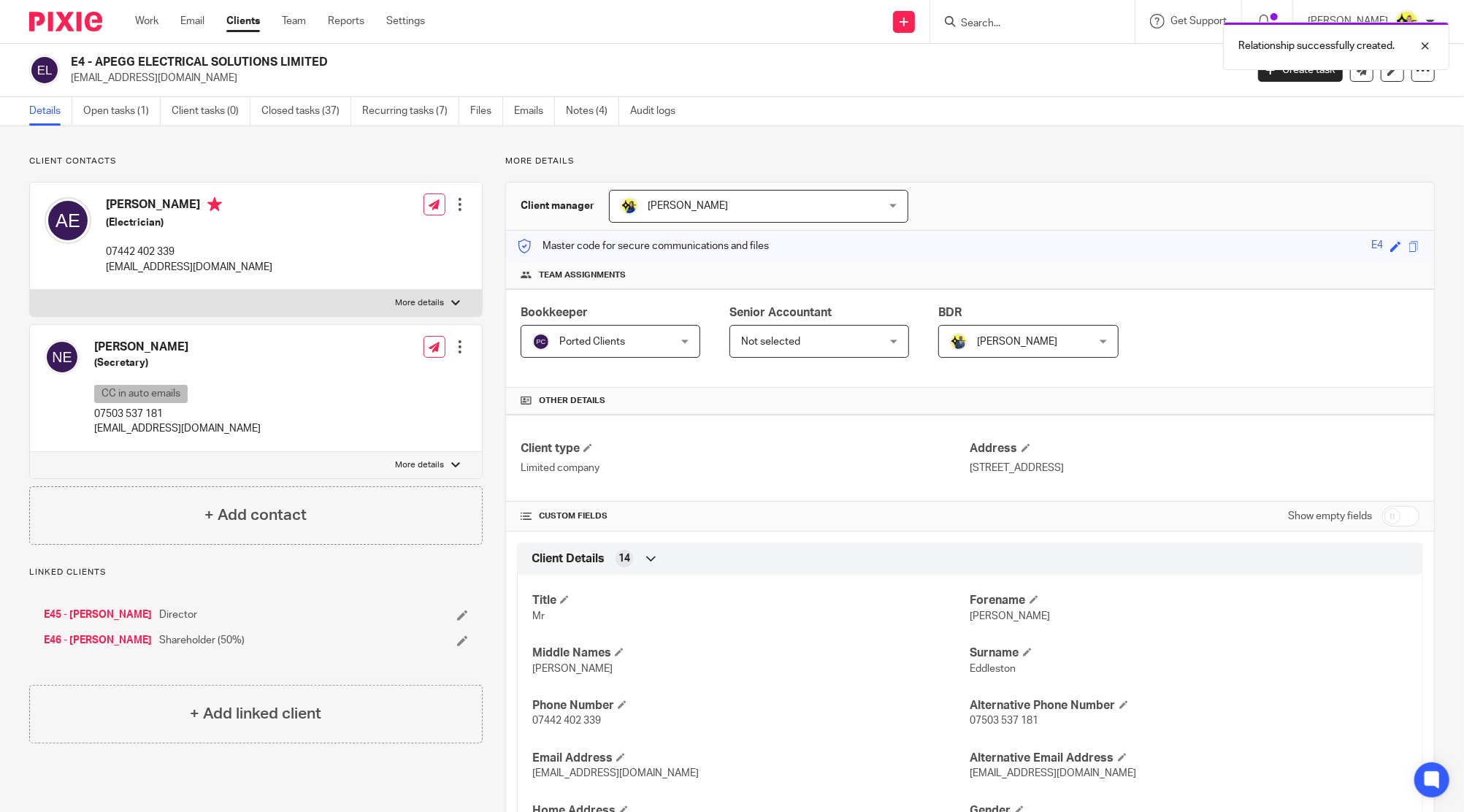
click at [462, 605] on div "E45 - NATALJA EDDLESTON Director E46 - ADAM EDDLESTON Shareholder (50%)" at bounding box center [255, 627] width 453 height 70
click at [463, 610] on div "E45 - NATALJA EDDLESTON Director E46 - ADAM EDDLESTON Shareholder (50%)" at bounding box center [255, 627] width 453 height 70
click at [457, 610] on icon at bounding box center [462, 615] width 11 height 11
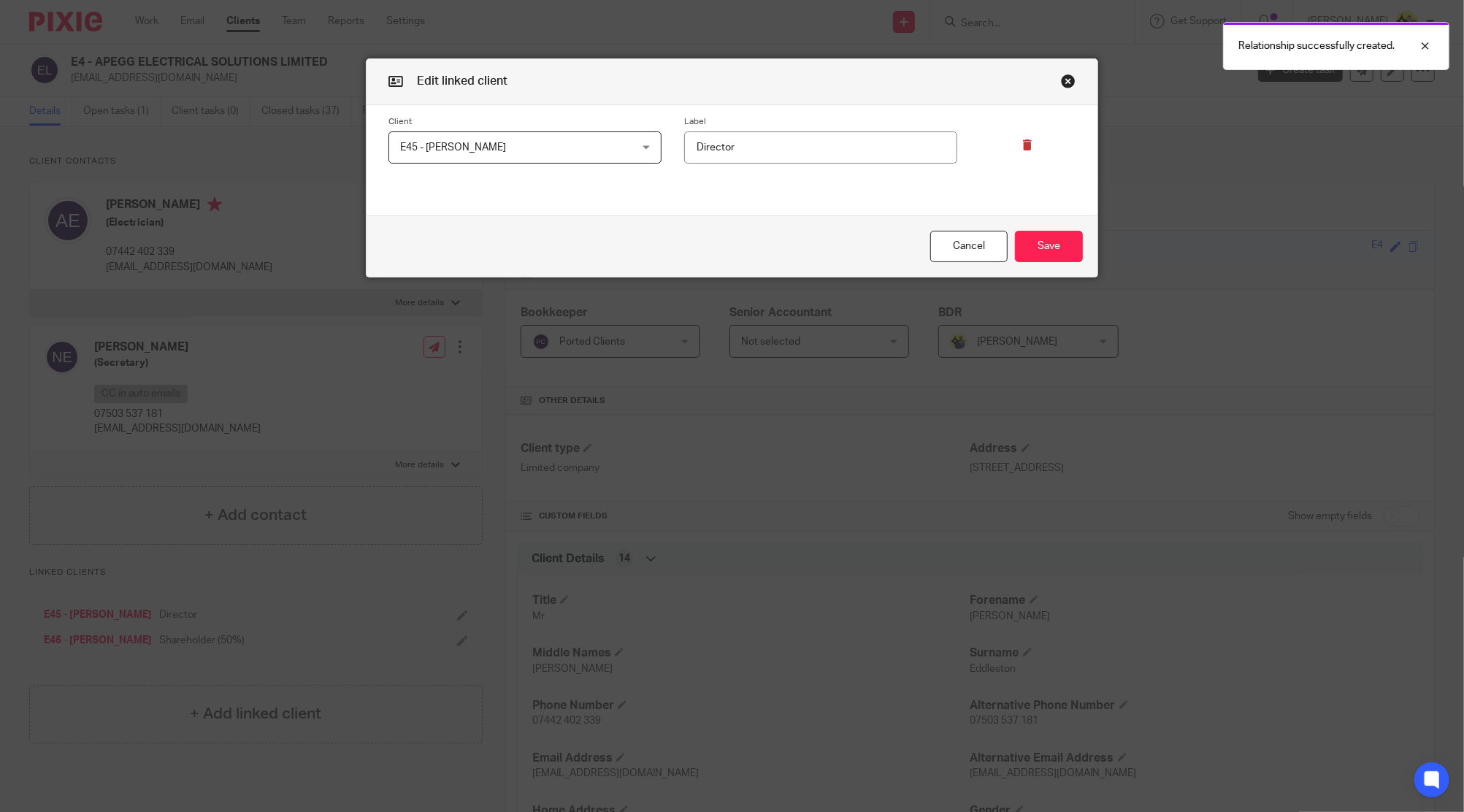
click at [1016, 130] on div at bounding box center [1016, 140] width 119 height 49
click at [1022, 149] on icon at bounding box center [1027, 144] width 11 height 11
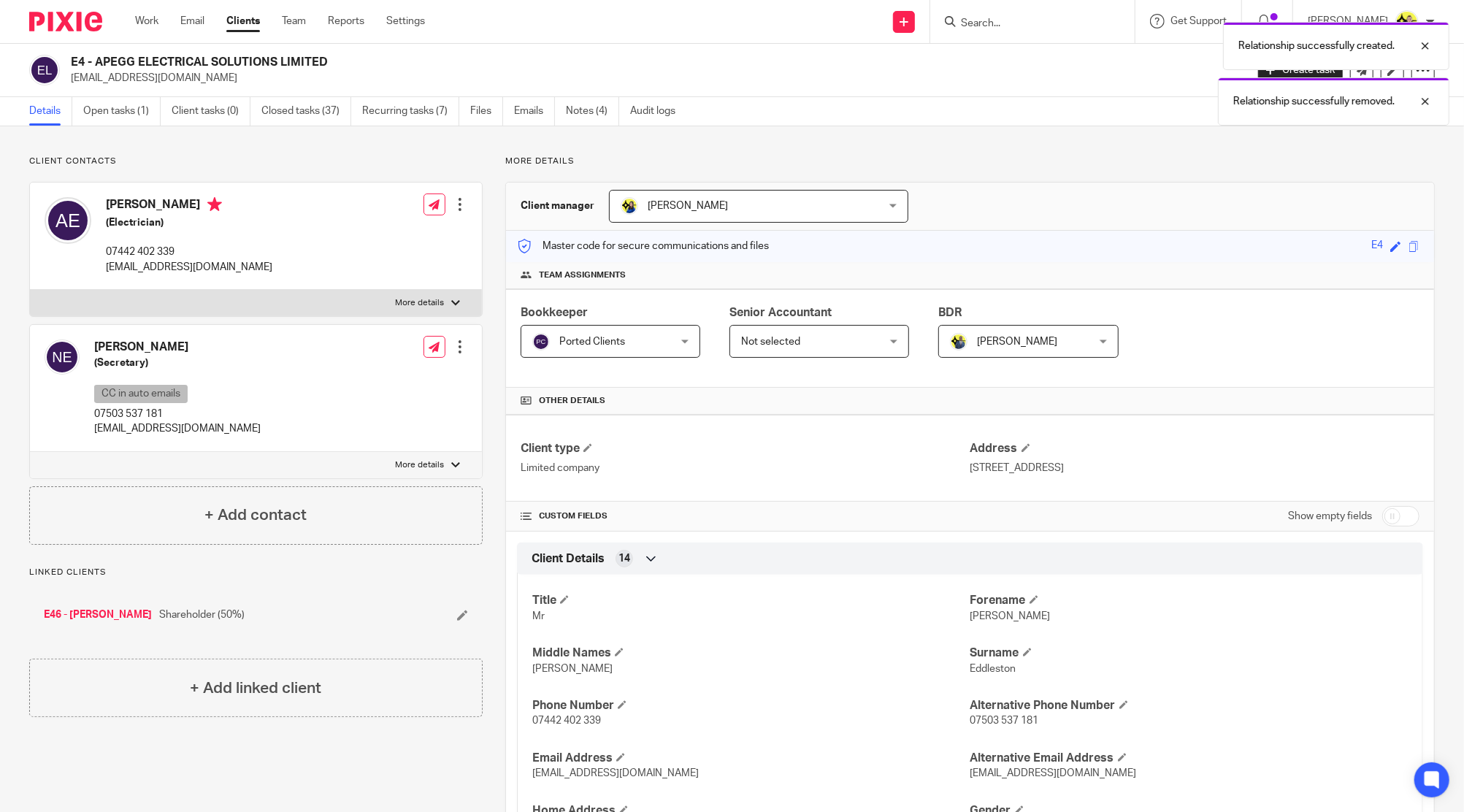
click at [425, 657] on div "Linked clients E46 - ADAM EDDLESTON Shareholder (50%) + Add linked client" at bounding box center [255, 642] width 453 height 151
click at [405, 667] on div "+ Add linked client" at bounding box center [255, 687] width 453 height 58
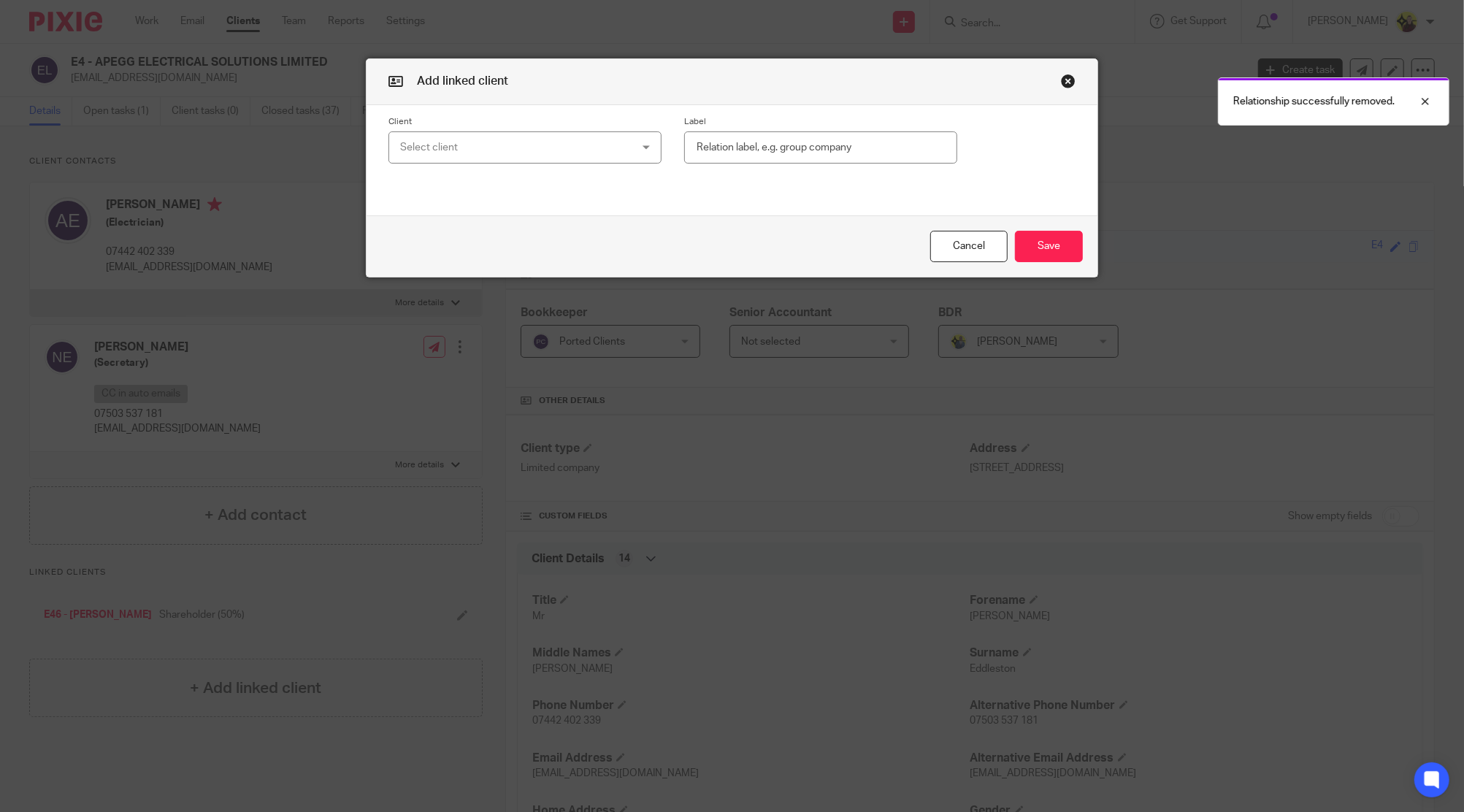
click at [569, 156] on div "Select client" at bounding box center [504, 147] width 208 height 30
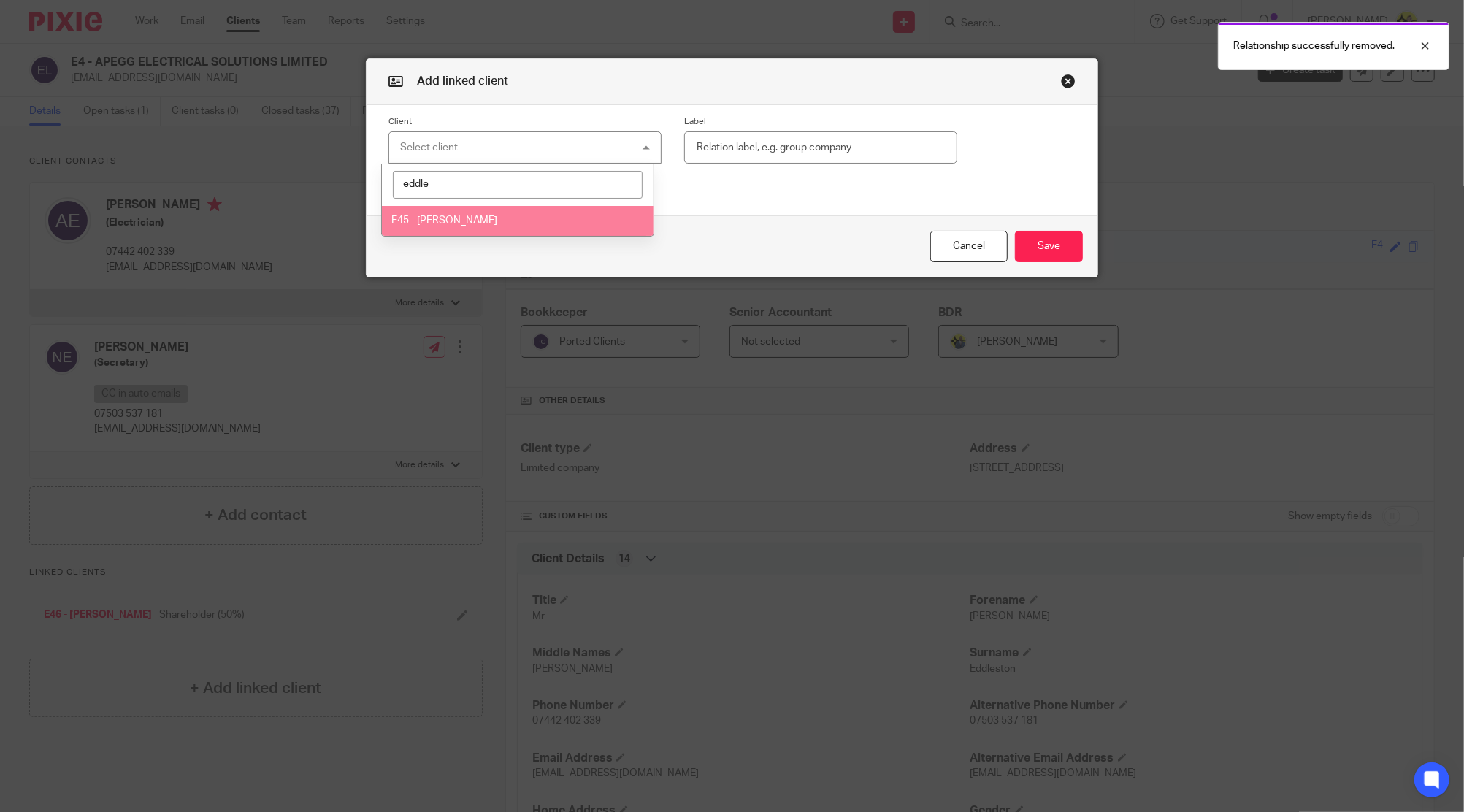
type input "eddle"
click at [530, 226] on li "E45 - NATALJA EDDLESTON" at bounding box center [518, 220] width 272 height 30
click at [775, 155] on input "text" at bounding box center [820, 148] width 273 height 33
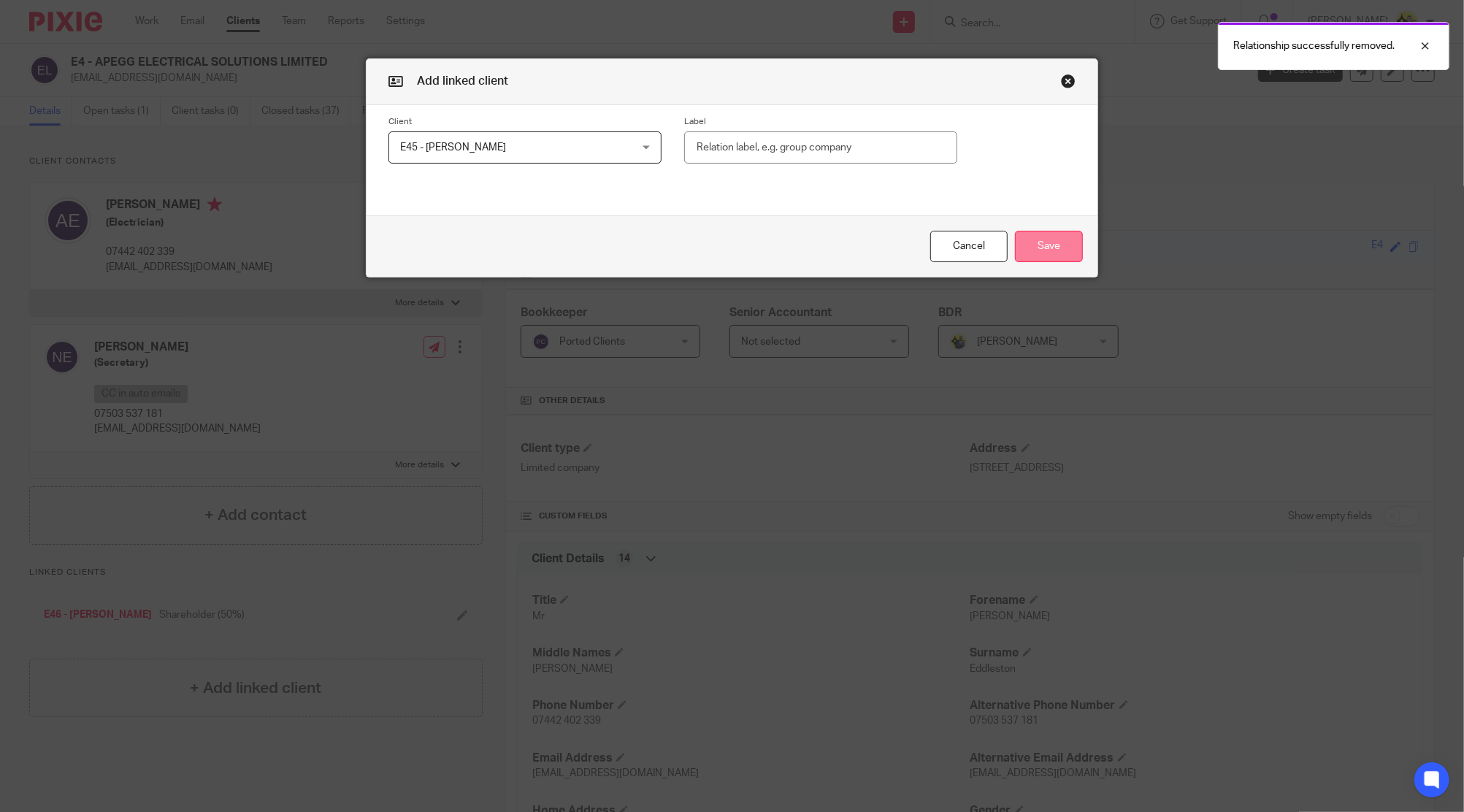
paste input "Shareholder (50%)"
type input "Shareholder (50%)"
click at [1015, 236] on button "Save" at bounding box center [1048, 246] width 68 height 31
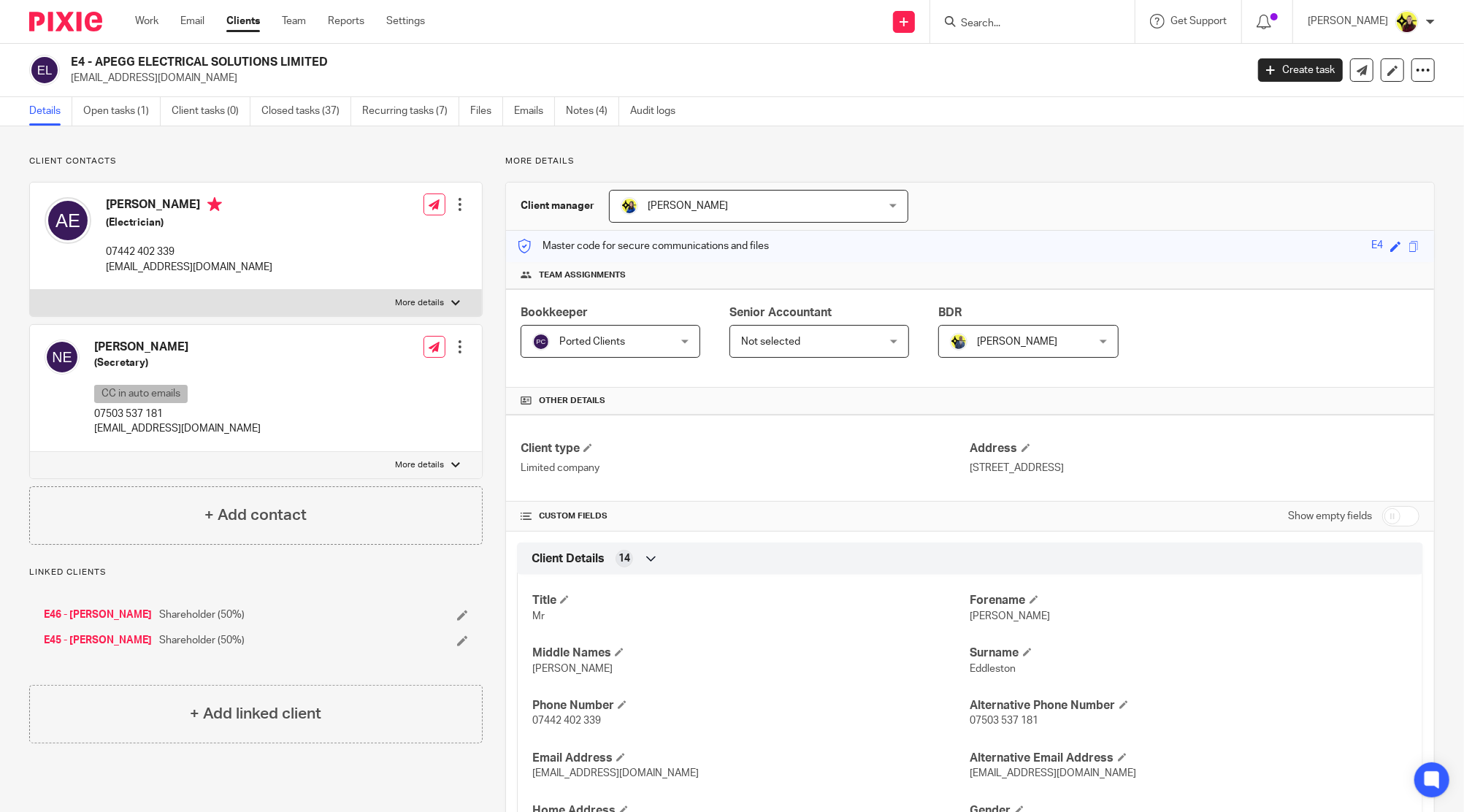
click at [1022, 12] on form at bounding box center [1037, 21] width 156 height 18
click at [1006, 30] on input "Search" at bounding box center [1025, 24] width 132 height 13
type input "y"
type input "u10"
click at [1038, 49] on link at bounding box center [1085, 63] width 258 height 34
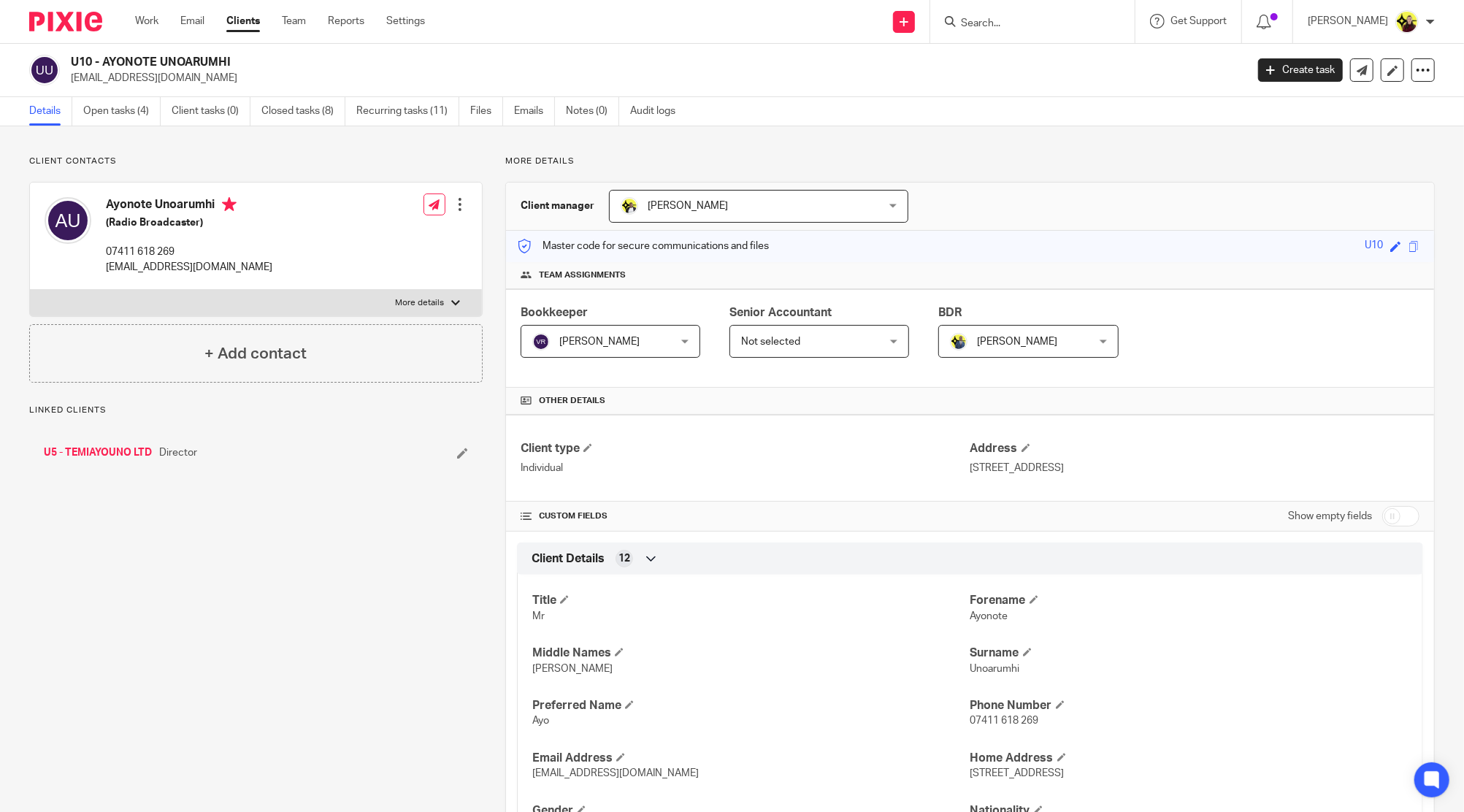
scroll to position [502, 0]
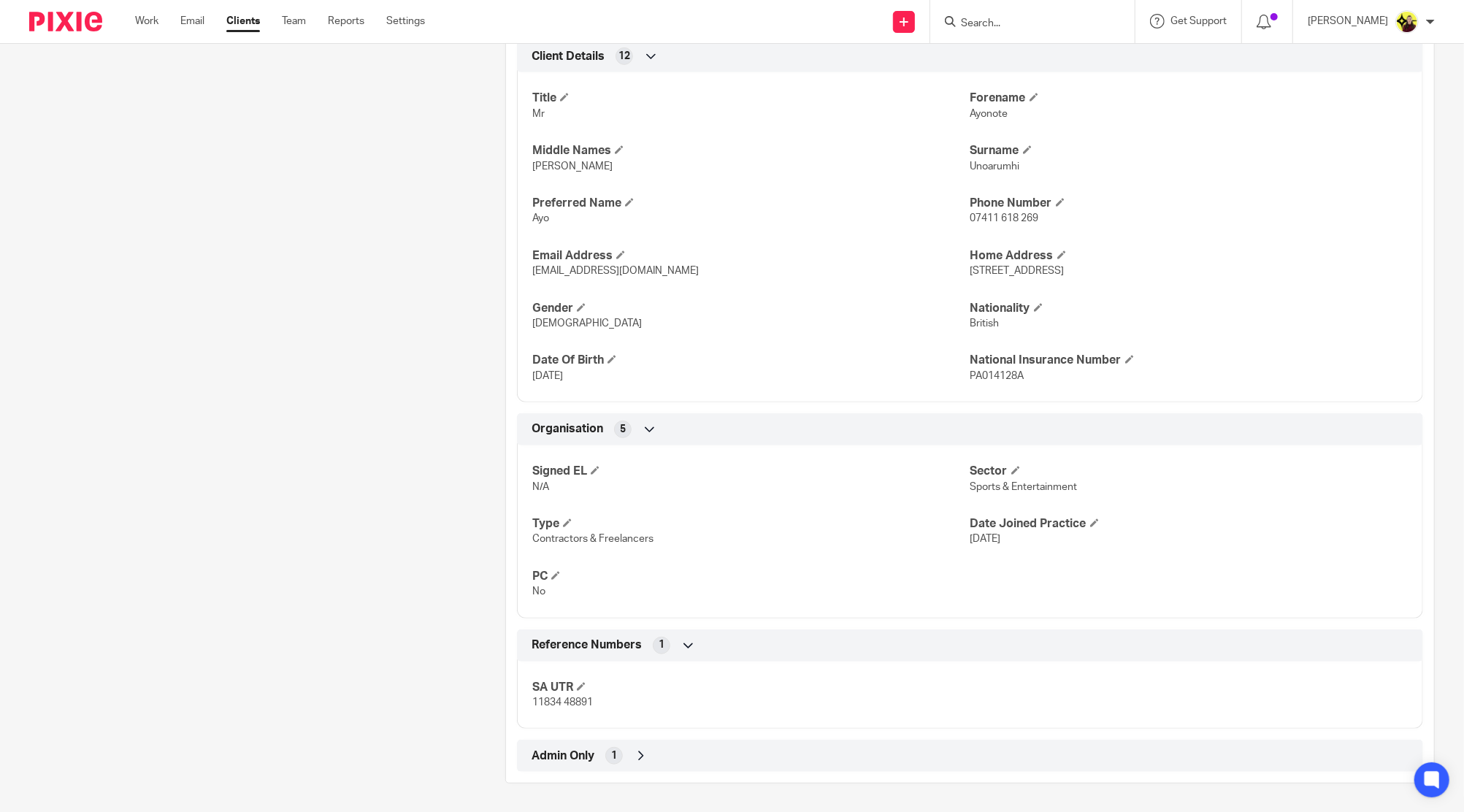
click at [657, 756] on div "Admin Only 1" at bounding box center [969, 755] width 884 height 25
click at [569, 702] on span "11834 48891" at bounding box center [563, 702] width 61 height 10
copy div "11834 48891 Companies House 11 Joined PROOF No Financial M.O.T 7 AML Risk Asses…"
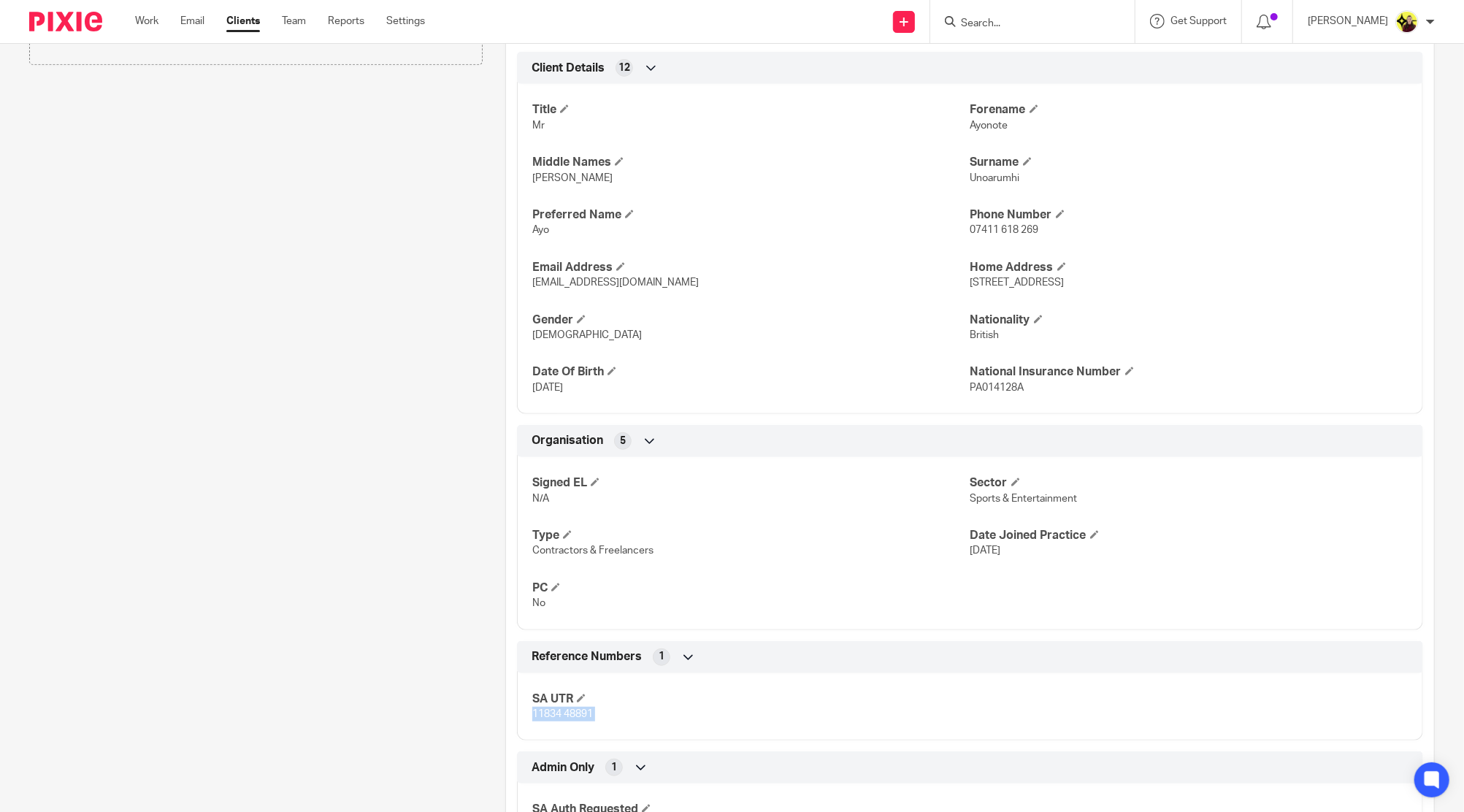
scroll to position [277, 0]
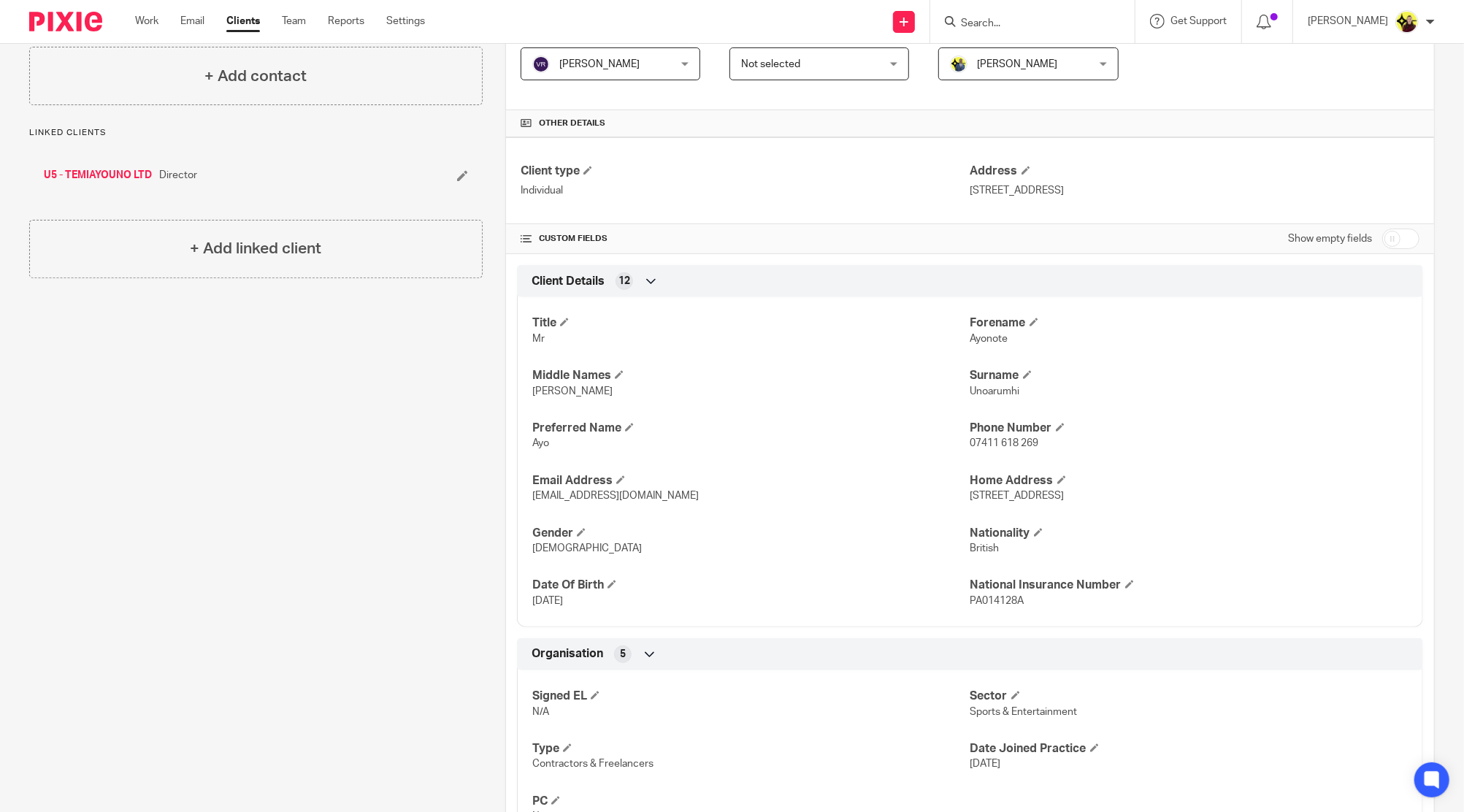
click at [542, 445] on span "Ayo" at bounding box center [541, 443] width 16 height 10
click at [534, 441] on span "Ayo" at bounding box center [541, 443] width 16 height 10
copy span "Ayo"
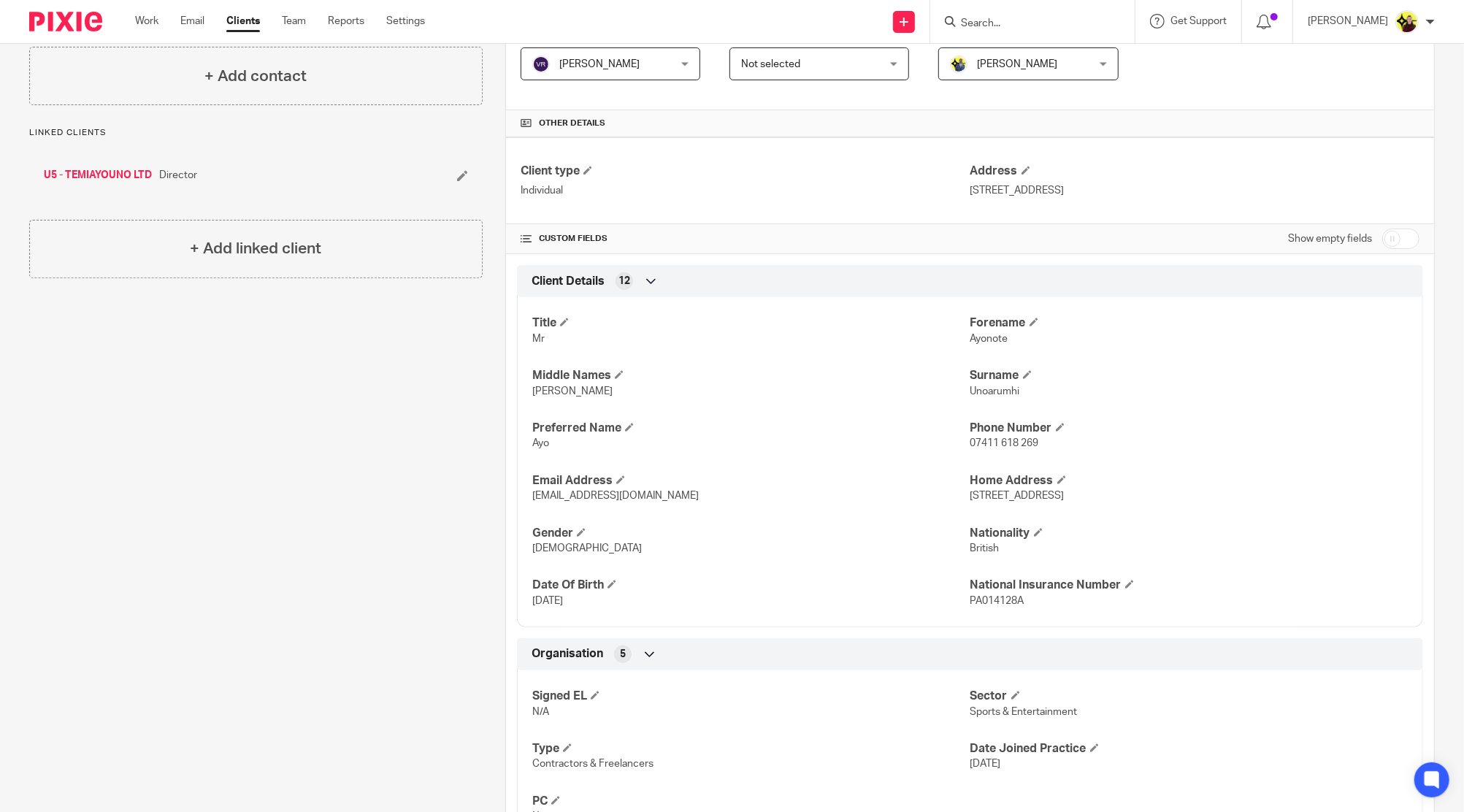
click at [1067, 21] on input "Search" at bounding box center [1025, 24] width 132 height 13
paste input "Glynn"
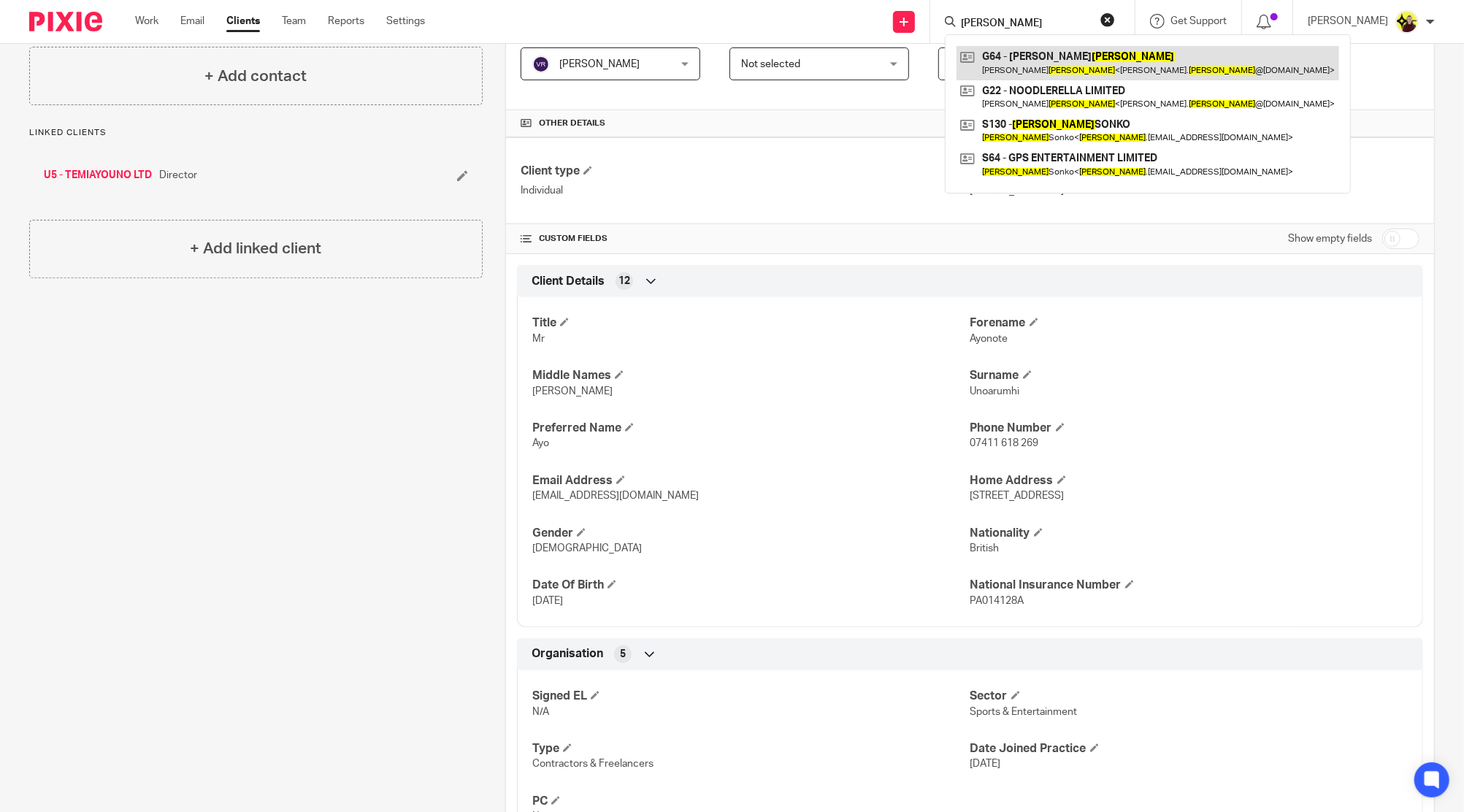
type input "Glynn"
click at [1035, 72] on link at bounding box center [1147, 63] width 383 height 34
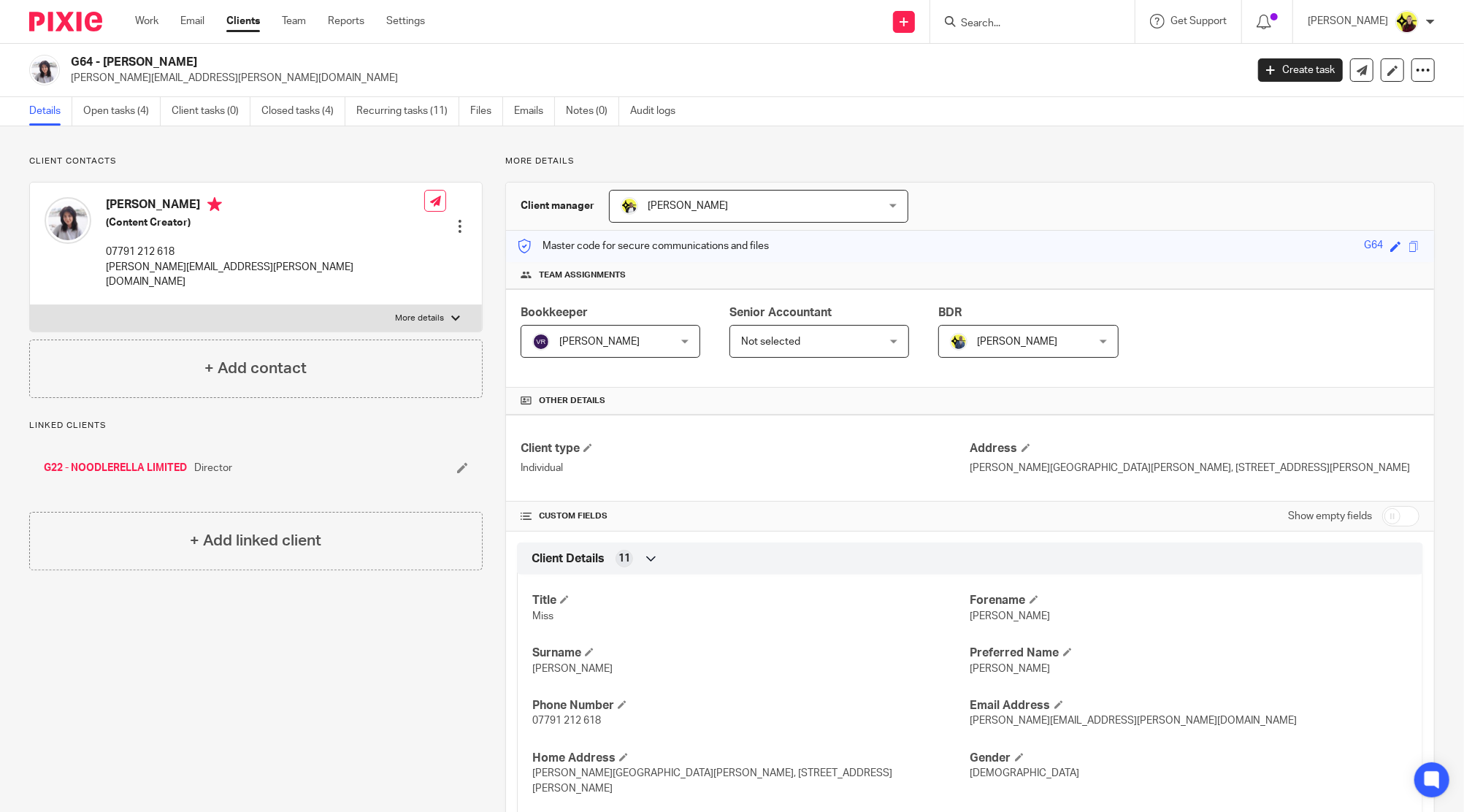
click at [1041, 30] on div at bounding box center [1032, 21] width 204 height 43
click at [1034, 22] on input "Search" at bounding box center [1025, 24] width 132 height 13
paste input "Hannah Louise <blog.hannahlouisef@gmail.com>"
click at [1036, 25] on input "Hannah Louise <blog.hannahlouisef@gmail.com>" at bounding box center [1025, 24] width 132 height 13
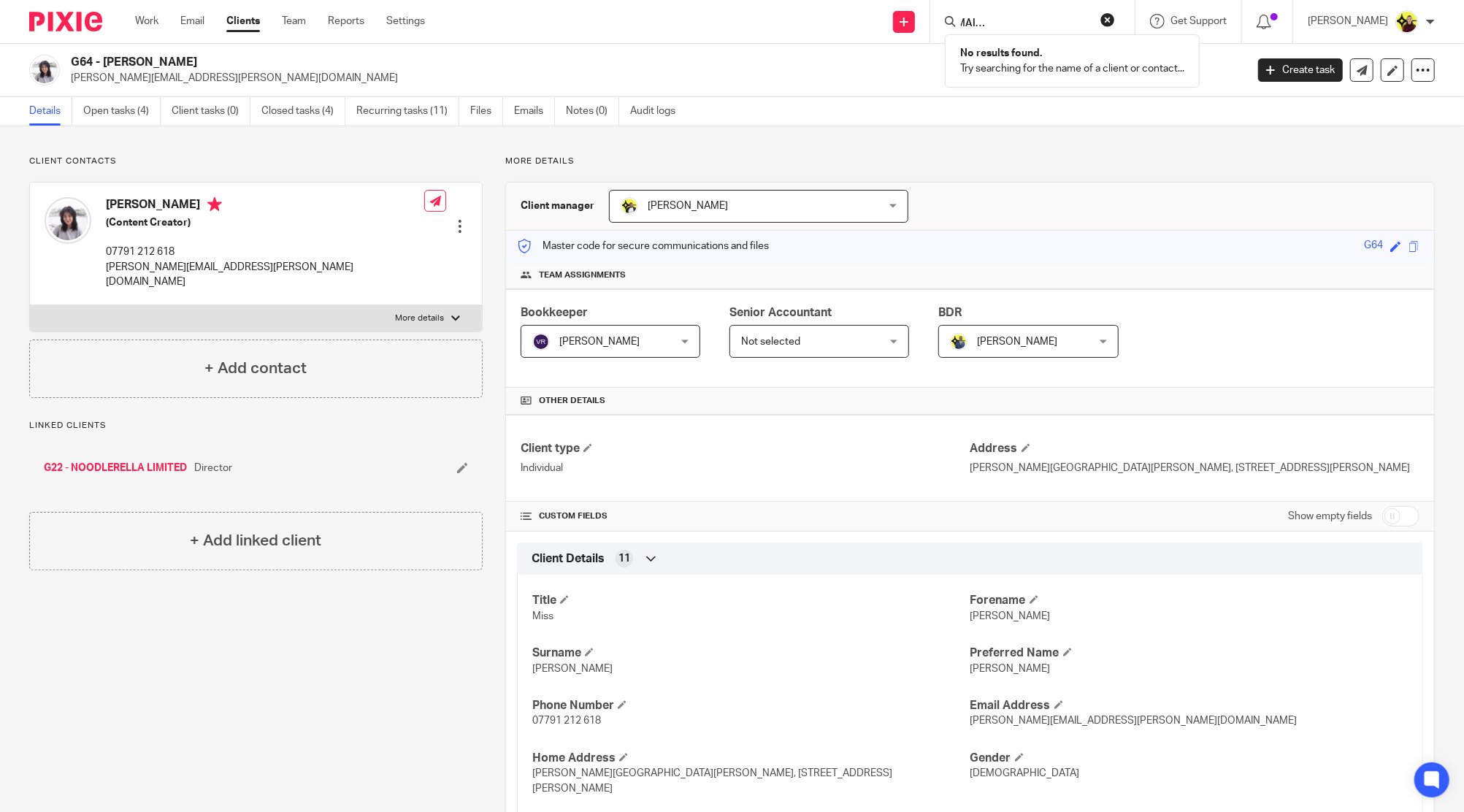
click at [1036, 25] on input "Hannah Louise <blog.hannahlouisef@gmail.com>" at bounding box center [1025, 24] width 132 height 13
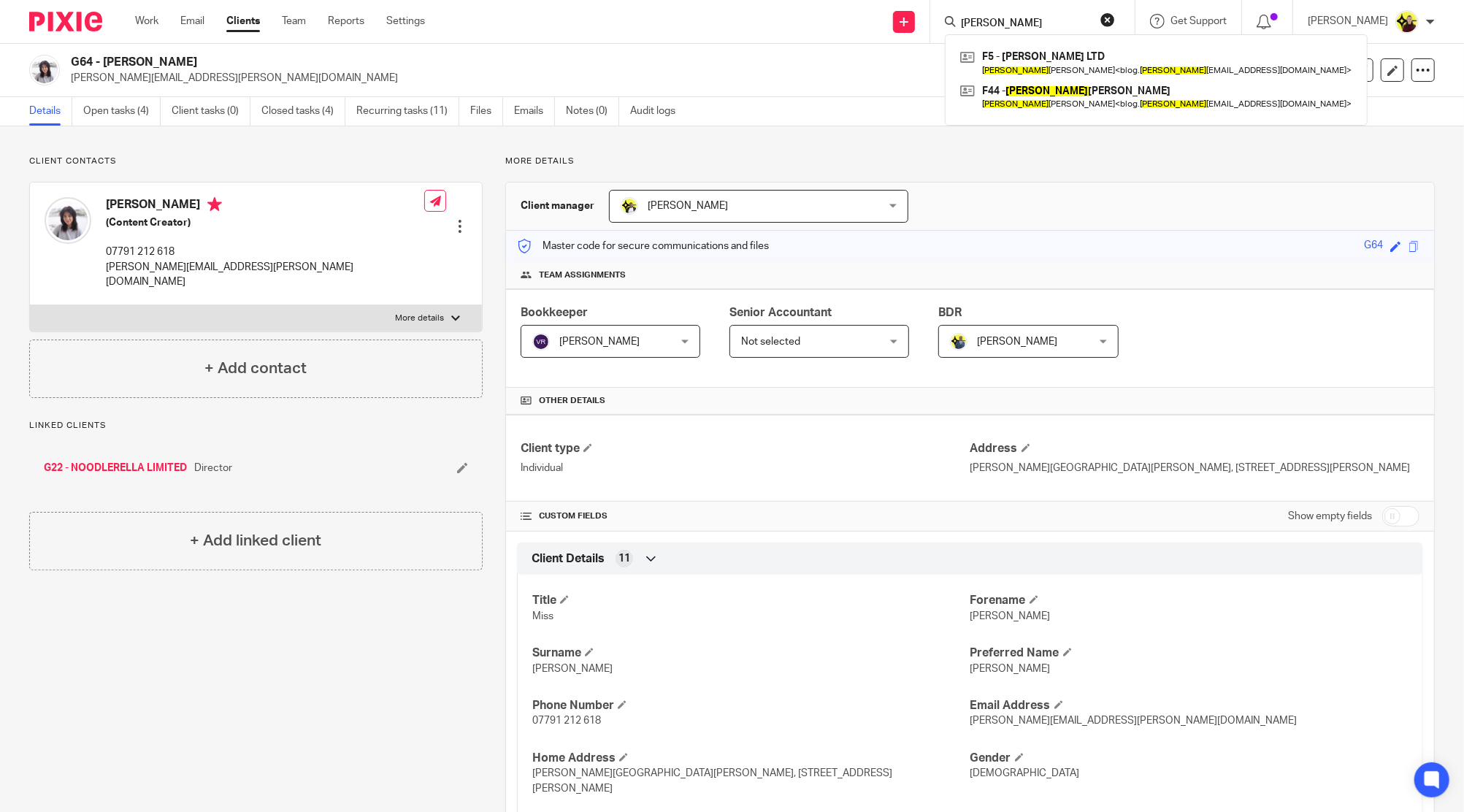
click at [1028, 15] on form "hannah lou" at bounding box center [1037, 21] width 156 height 18
click at [1025, 17] on input "hannah lou" at bounding box center [1025, 24] width 132 height 13
click at [1021, 19] on input "hannah lou" at bounding box center [1025, 24] width 132 height 13
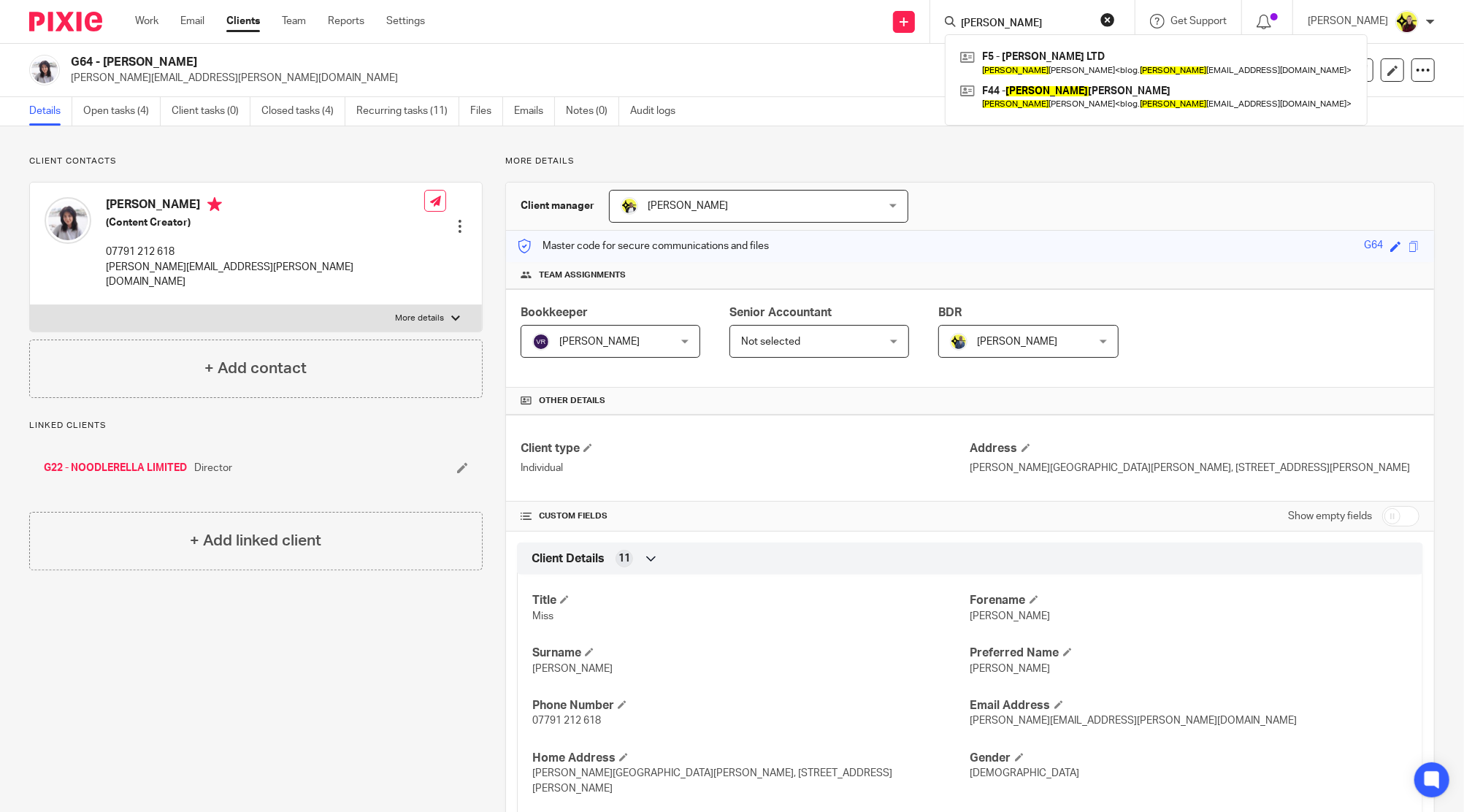
click at [1021, 19] on input "hannah lou" at bounding box center [1025, 24] width 132 height 13
paste input "blog.hannahlouisef@gmail.com"
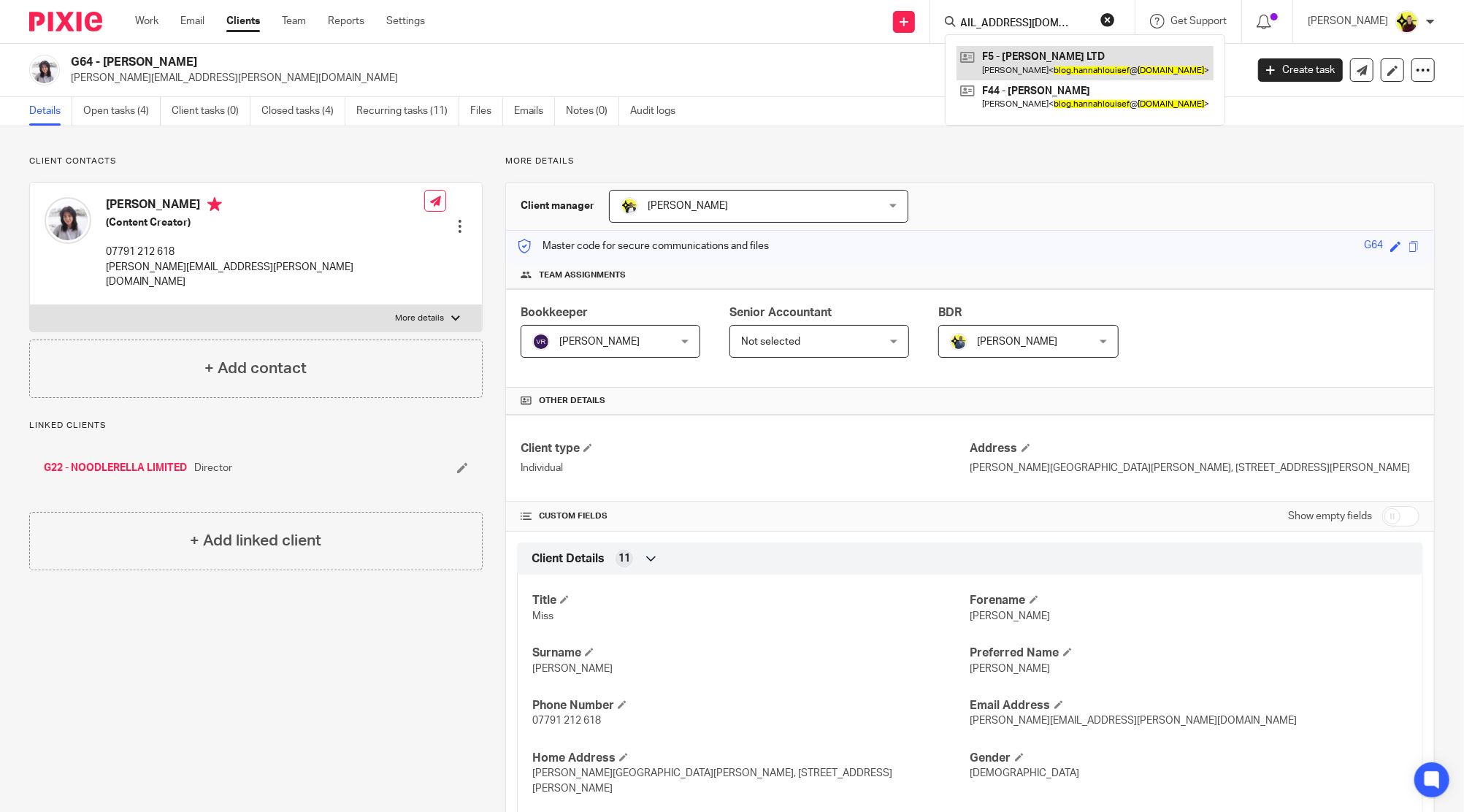
type input "blog.hannahlouisef@gmail.com"
click at [1021, 67] on link at bounding box center [1085, 63] width 257 height 34
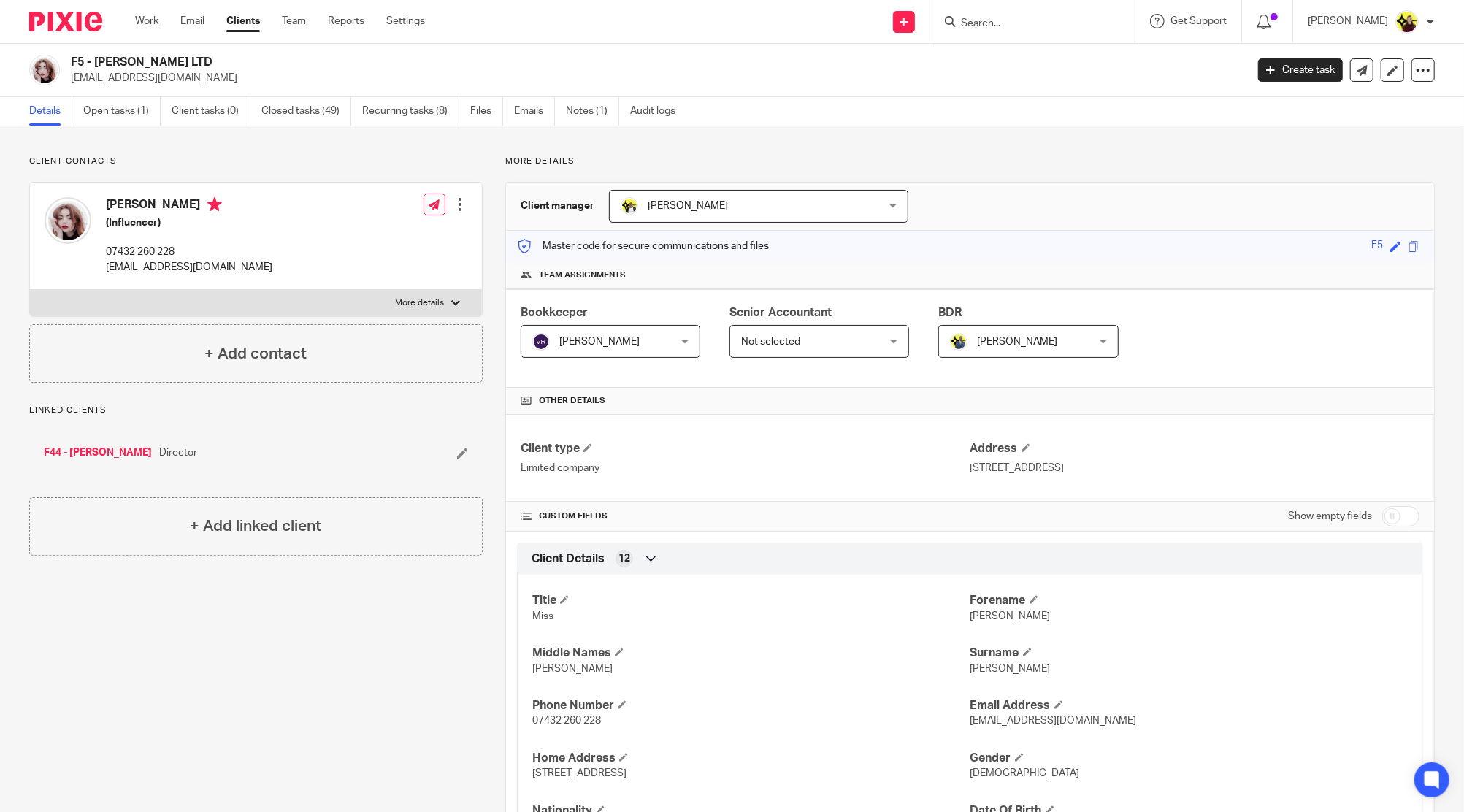
click at [170, 62] on h2 "F5 - DIANA JAMES LTD" at bounding box center [537, 63] width 932 height 16
click at [170, 62] on h2 "F5 - [PERSON_NAME] LTD" at bounding box center [537, 63] width 932 height 16
click at [171, 62] on h2 "F5 - [PERSON_NAME] LTD" at bounding box center [537, 63] width 932 height 16
copy div "F5 - [PERSON_NAME] LTD"
click at [87, 445] on link "F44 - [PERSON_NAME]" at bounding box center [97, 452] width 108 height 15
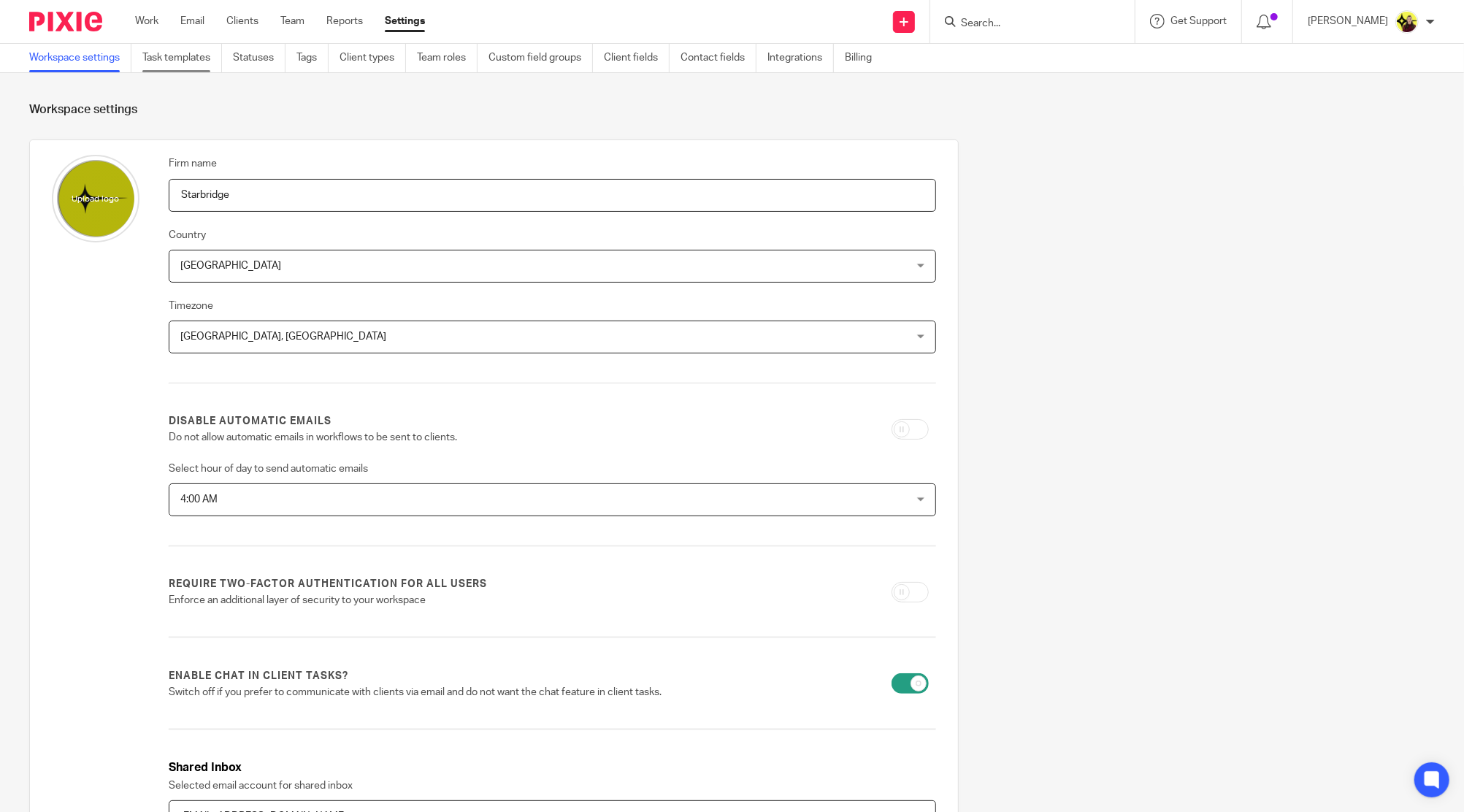
click at [219, 65] on link "Task templates" at bounding box center [182, 58] width 80 height 29
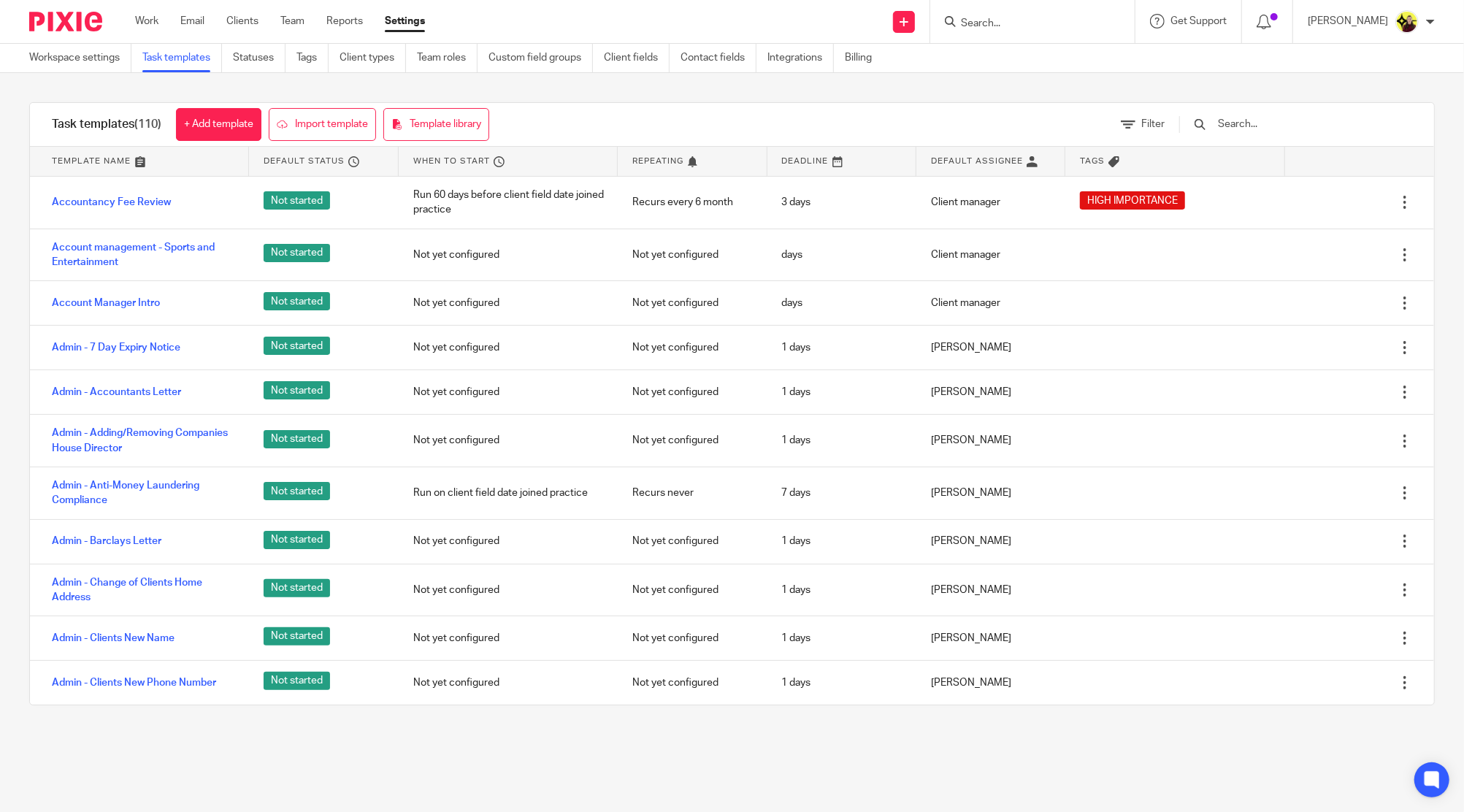
click at [1321, 121] on input "text" at bounding box center [1301, 124] width 170 height 16
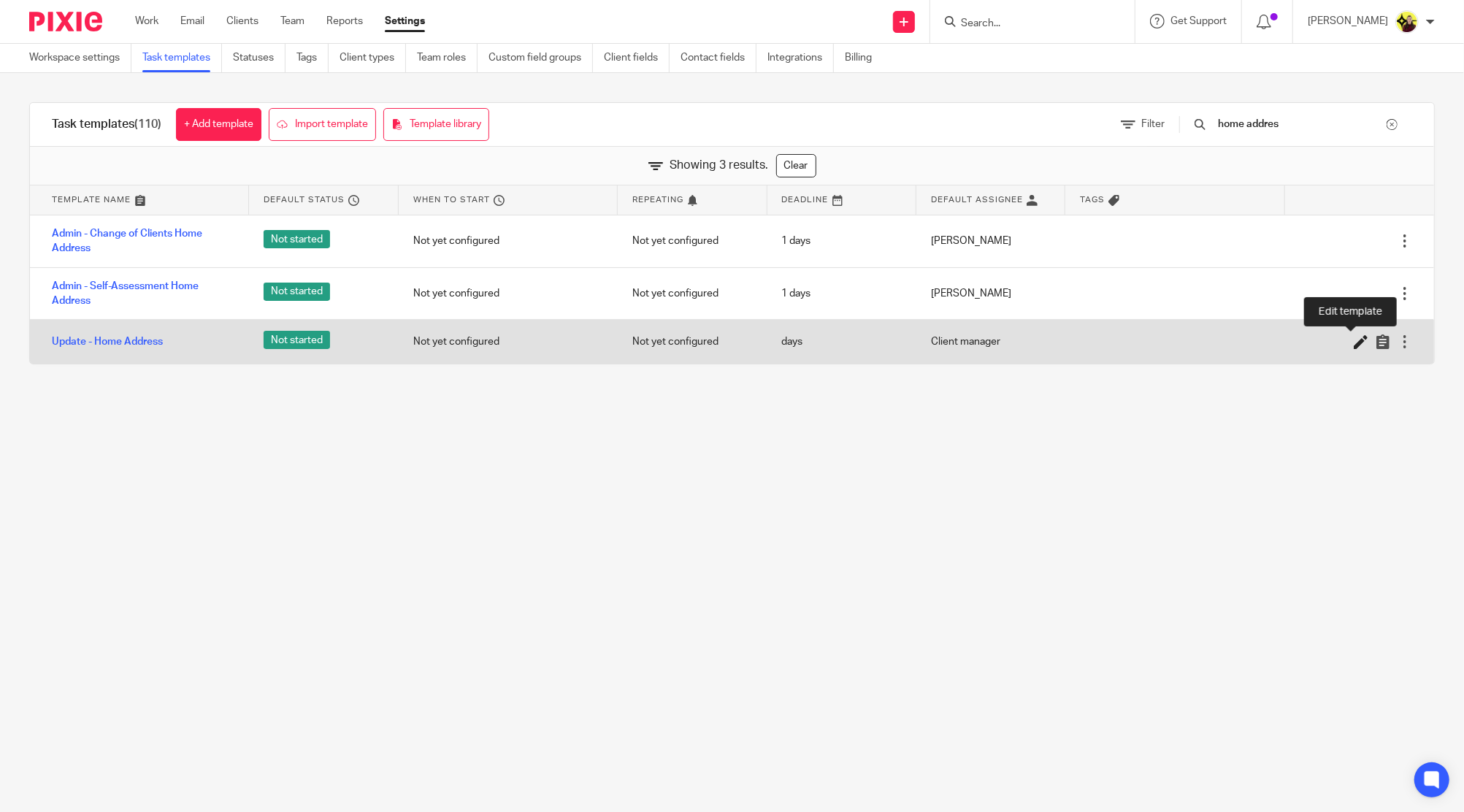
type input "home addres"
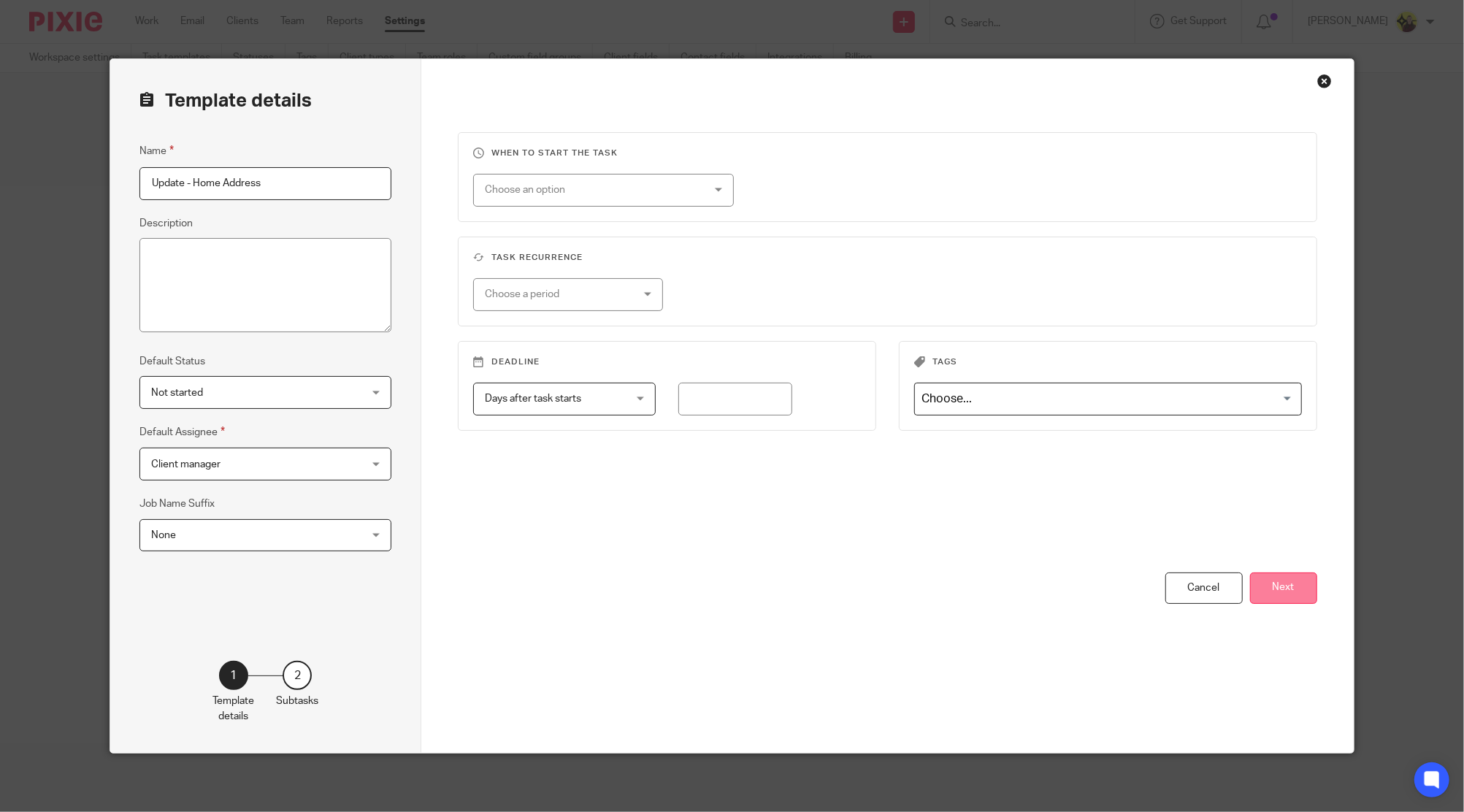
click at [1294, 585] on button "Next" at bounding box center [1284, 588] width 67 height 31
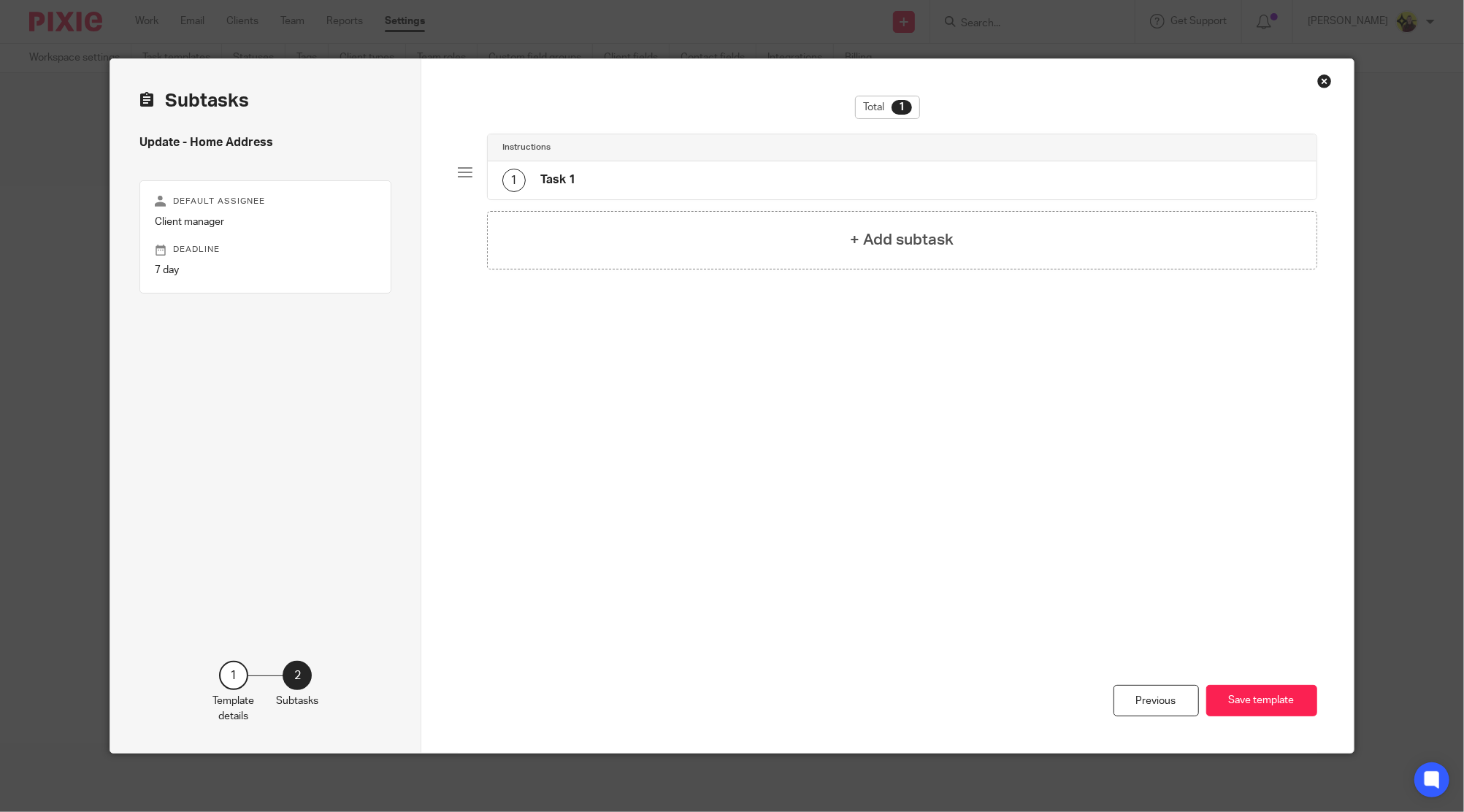
click at [990, 155] on div "Instructions" at bounding box center [902, 147] width 829 height 27
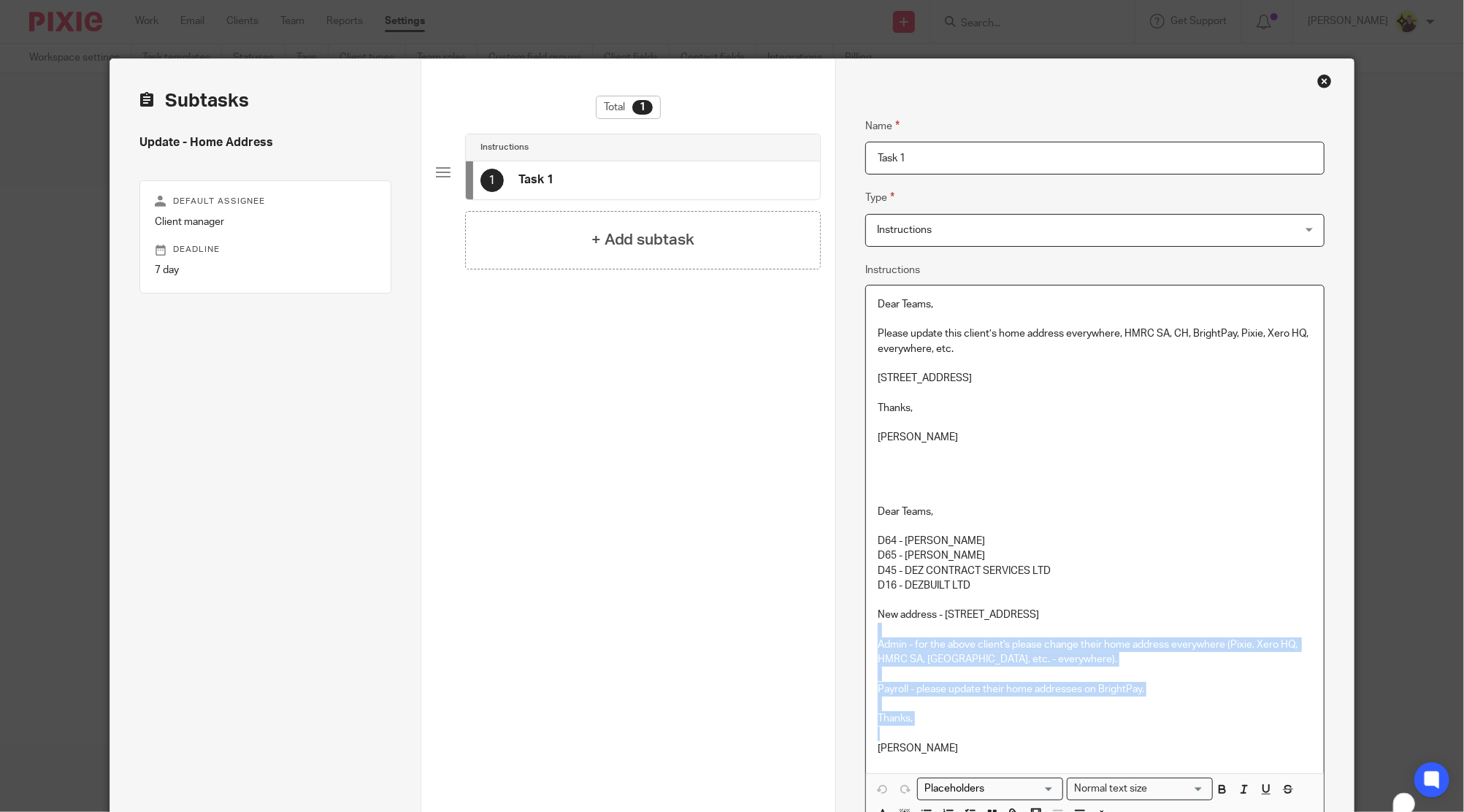
drag, startPoint x: 927, startPoint y: 731, endPoint x: 870, endPoint y: 633, distance: 113.4
click at [870, 633] on div "Dear Teams, Please update this client’s home address everywhere, HMRC SA, CH, B…" at bounding box center [1094, 529] width 457 height 488
click at [937, 722] on p "Thanks," at bounding box center [1094, 718] width 434 height 15
drag, startPoint x: 936, startPoint y: 750, endPoint x: 866, endPoint y: 647, distance: 124.5
click at [866, 647] on div "Dear Teams, Please update this client’s home address everywhere, HMRC SA, CH, B…" at bounding box center [1094, 529] width 457 height 488
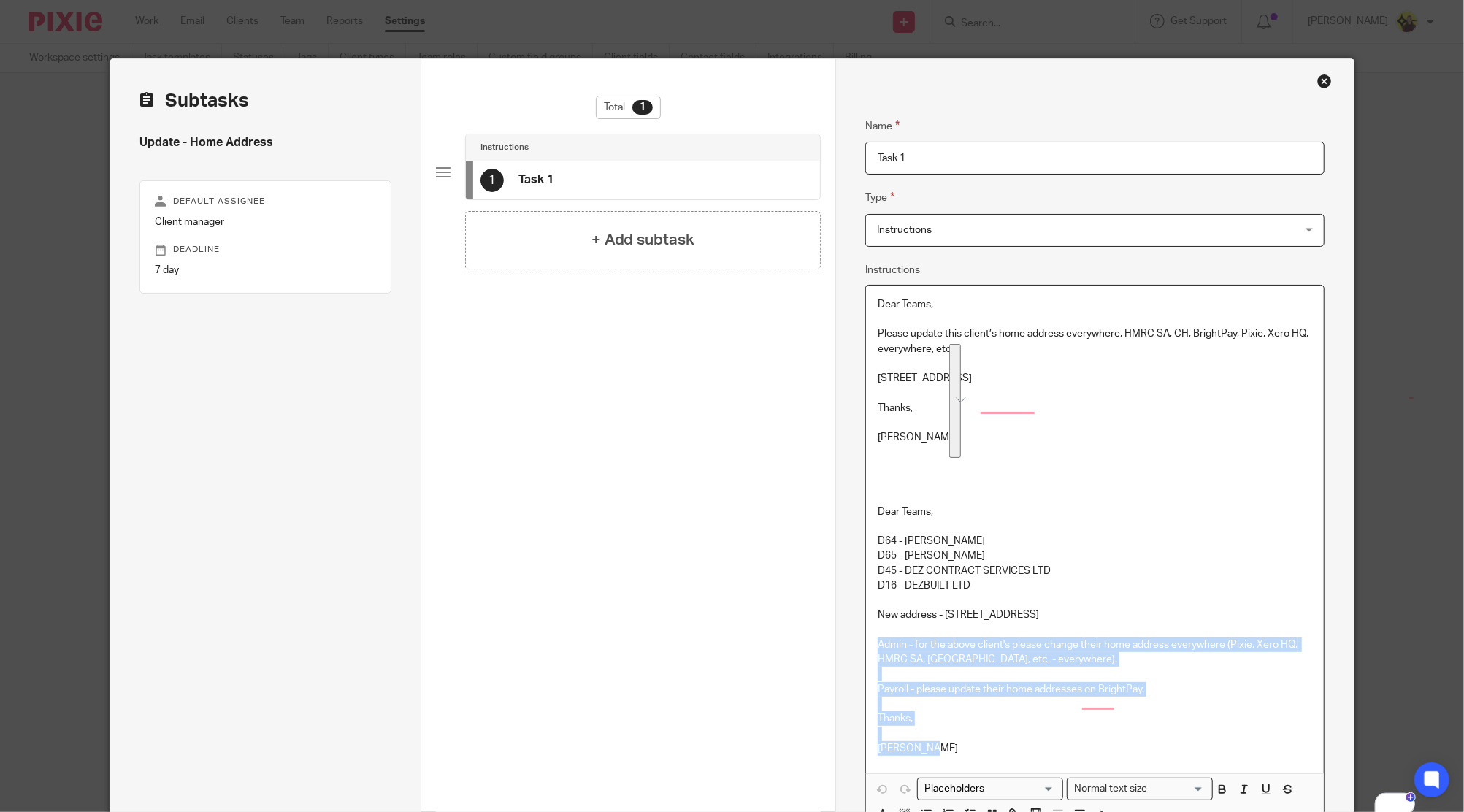
copy div "Admin - for the above client's please change their home address everywhere (Pix…"
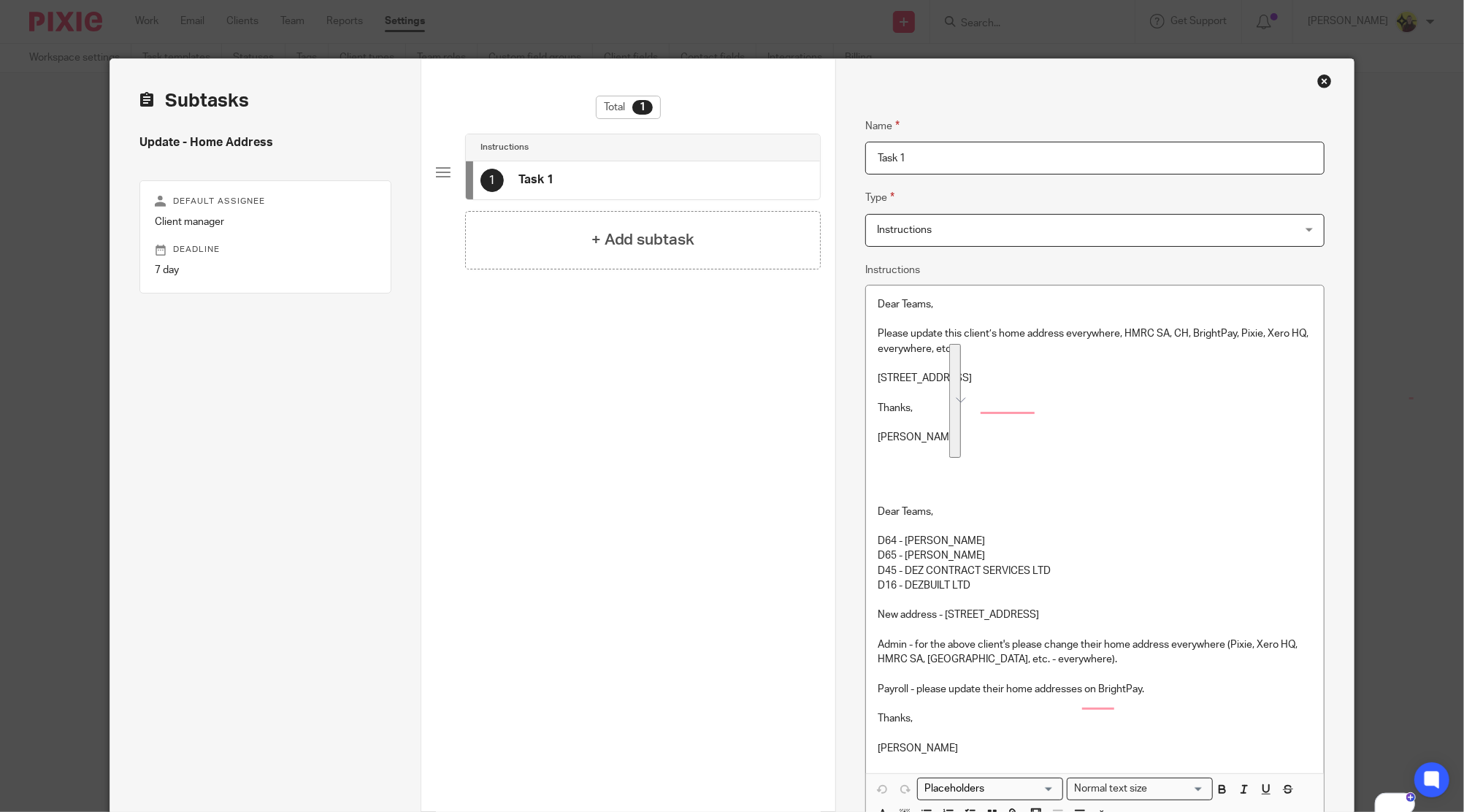
drag, startPoint x: 975, startPoint y: 317, endPoint x: 963, endPoint y: 332, distance: 19.2
click at [975, 317] on p "To enrich screen reader interactions, please activate Accessibility in Grammarl…" at bounding box center [1094, 319] width 434 height 15
drag, startPoint x: 941, startPoint y: 303, endPoint x: 863, endPoint y: 293, distance: 78.6
click at [866, 295] on div "Dear Teams, Please update this client’s home address everywhere, HMRC SA, CH, B…" at bounding box center [1094, 529] width 457 height 488
copy p "Dear Teams,"
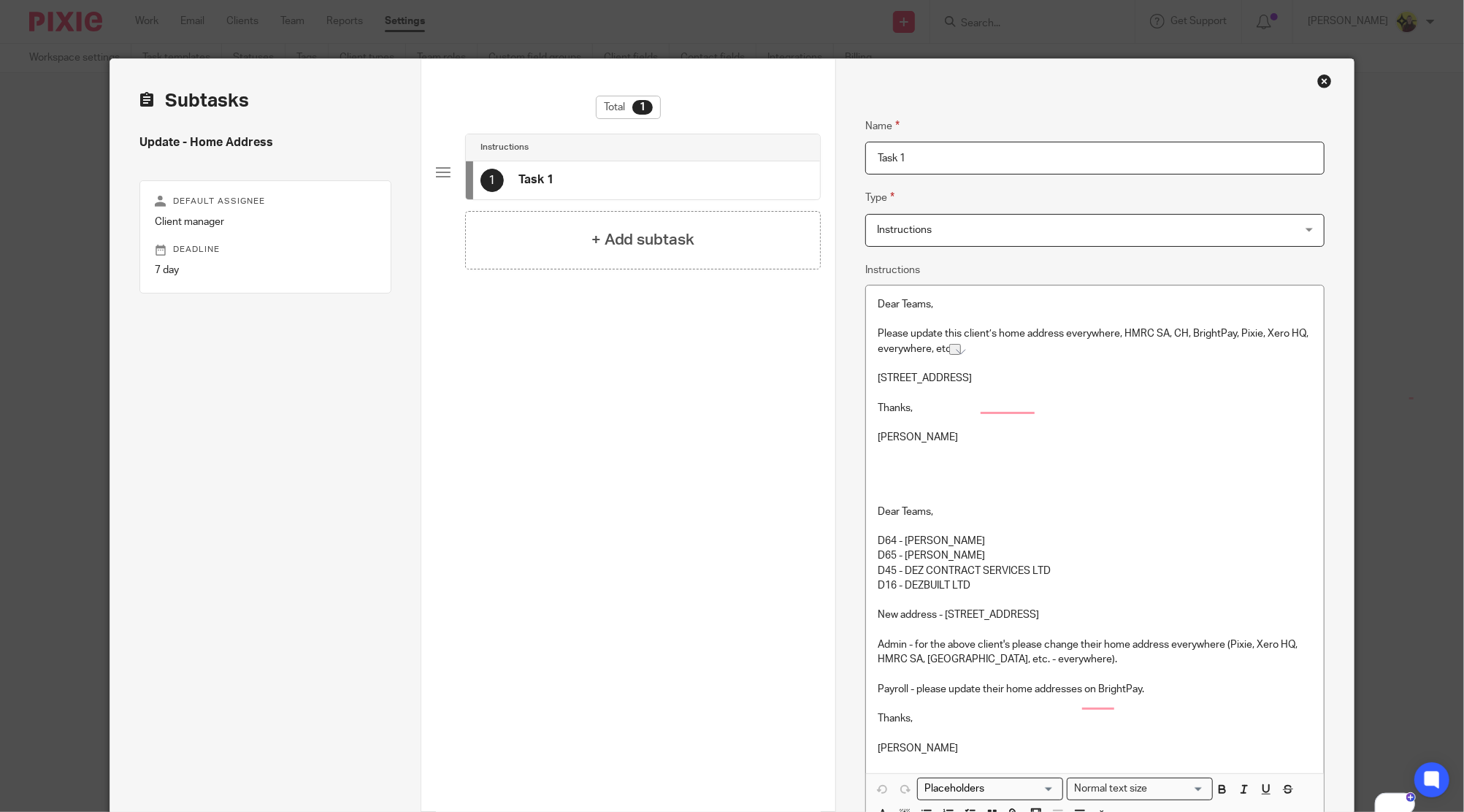
drag, startPoint x: 883, startPoint y: 321, endPoint x: 889, endPoint y: 336, distance: 16.2
click at [883, 321] on p "To enrich screen reader interactions, please activate Accessibility in Grammarl…" at bounding box center [1094, 319] width 434 height 15
click at [889, 337] on p "Please update this client’s home address everywhere, HMRC SA, CH, BrightPay, Pi…" at bounding box center [1094, 341] width 434 height 30
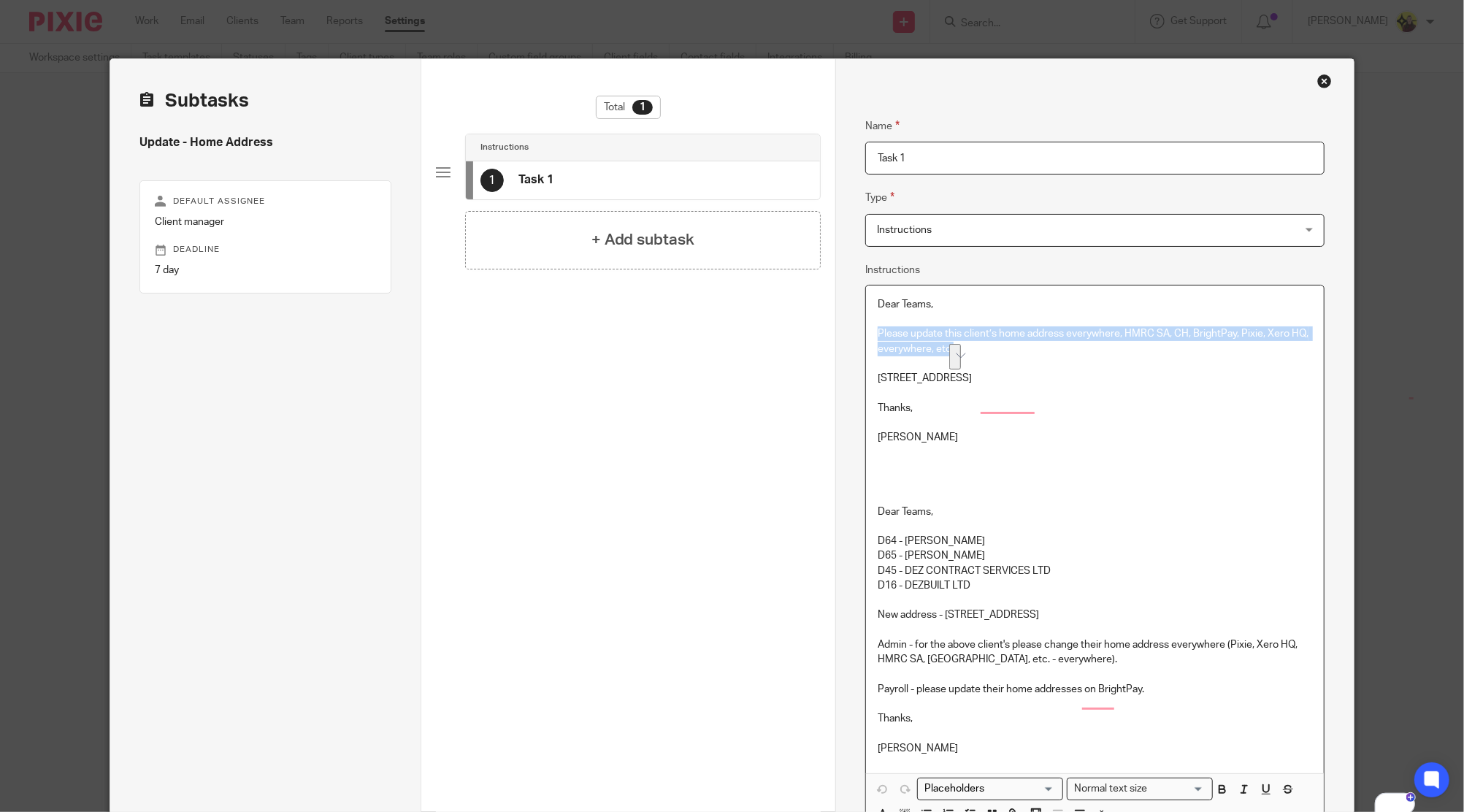
copy p "Please update this client’s home address everywhere, HMRC SA, CH, BrightPay, Pi…"
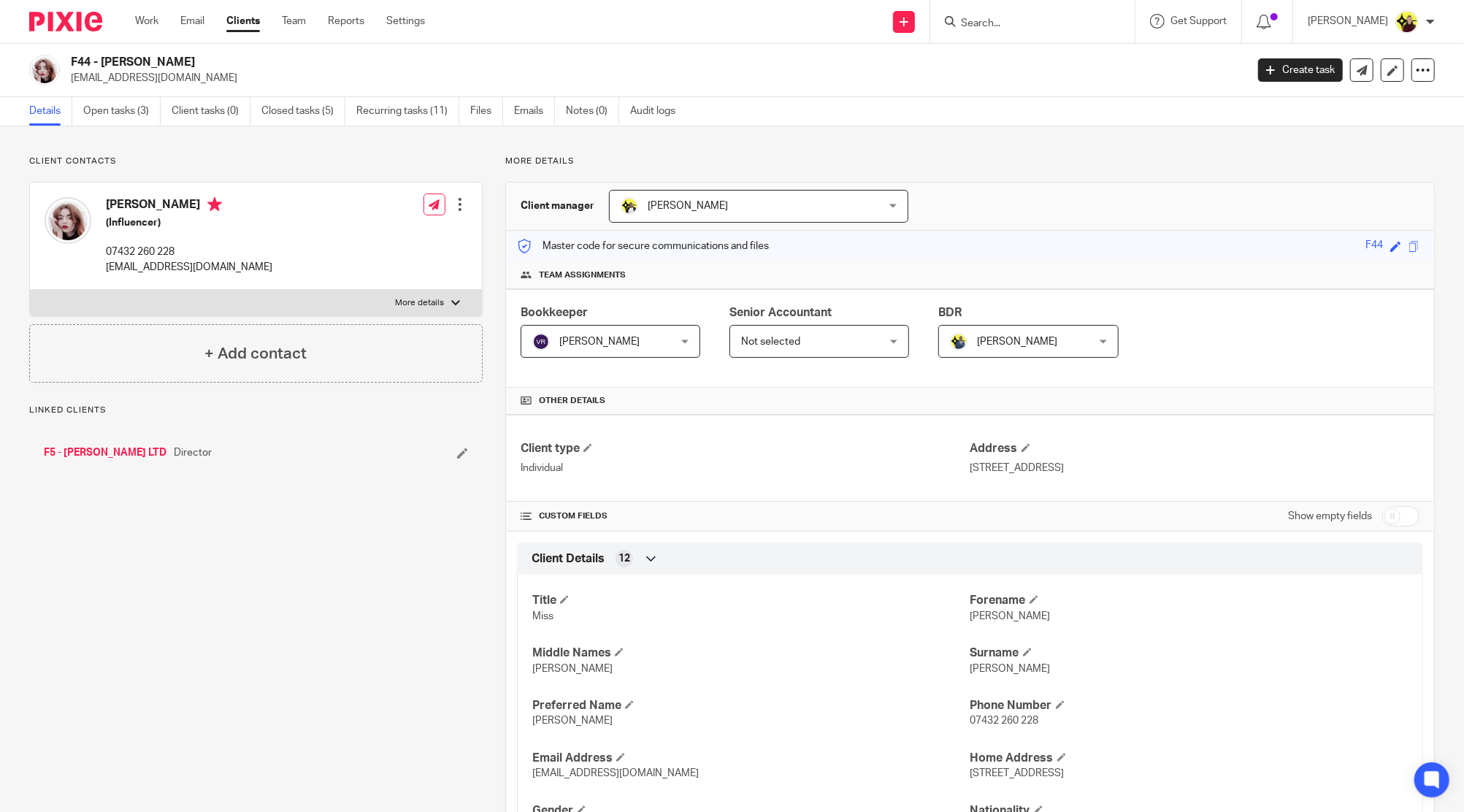
click at [152, 64] on h2 "F44 - [PERSON_NAME]" at bounding box center [537, 63] width 932 height 16
copy div "F44 - [PERSON_NAME]"
